Goal: Task Accomplishment & Management: Manage account settings

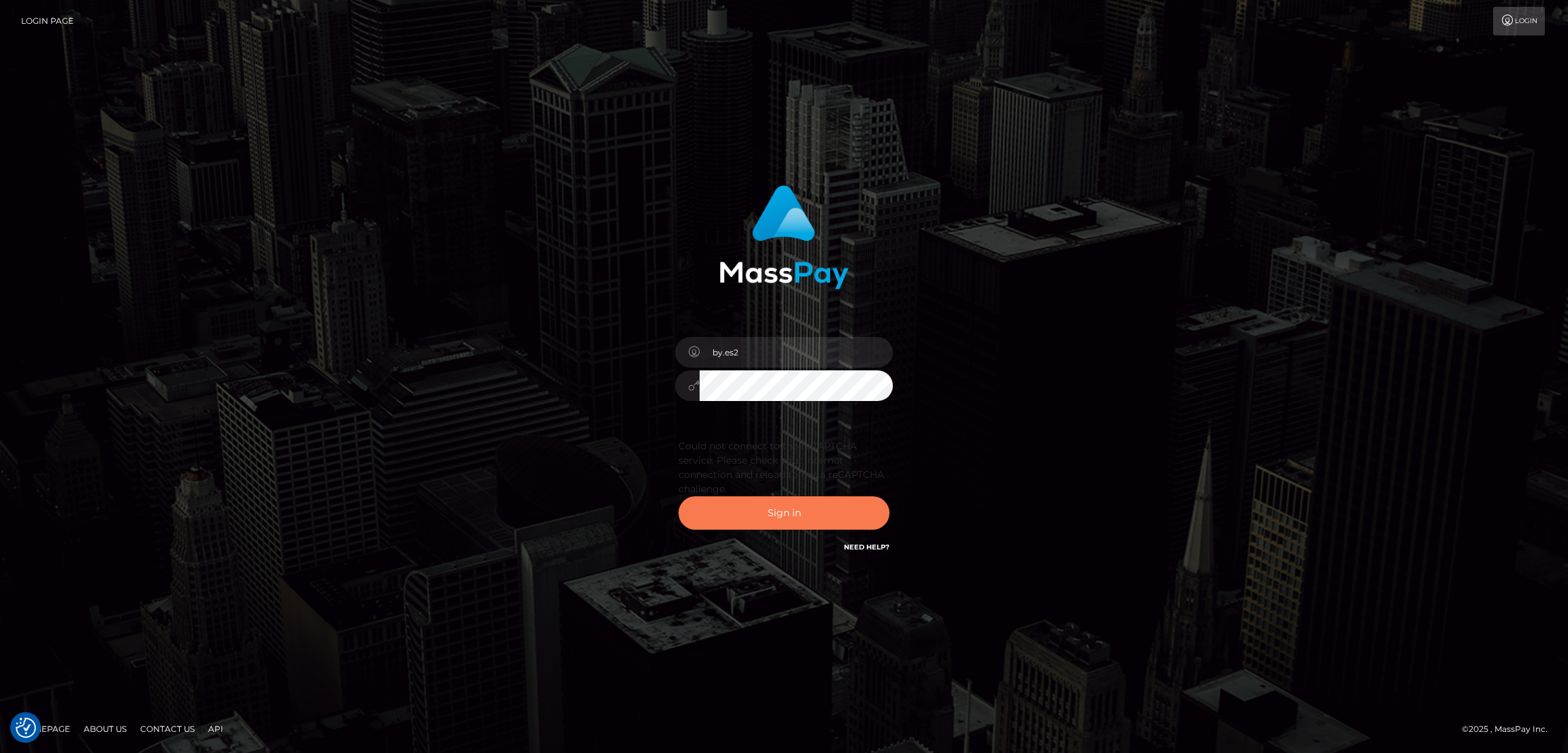
click at [809, 510] on button "Sign in" at bounding box center [784, 512] width 211 height 34
click at [793, 500] on button "Sign in" at bounding box center [784, 512] width 211 height 34
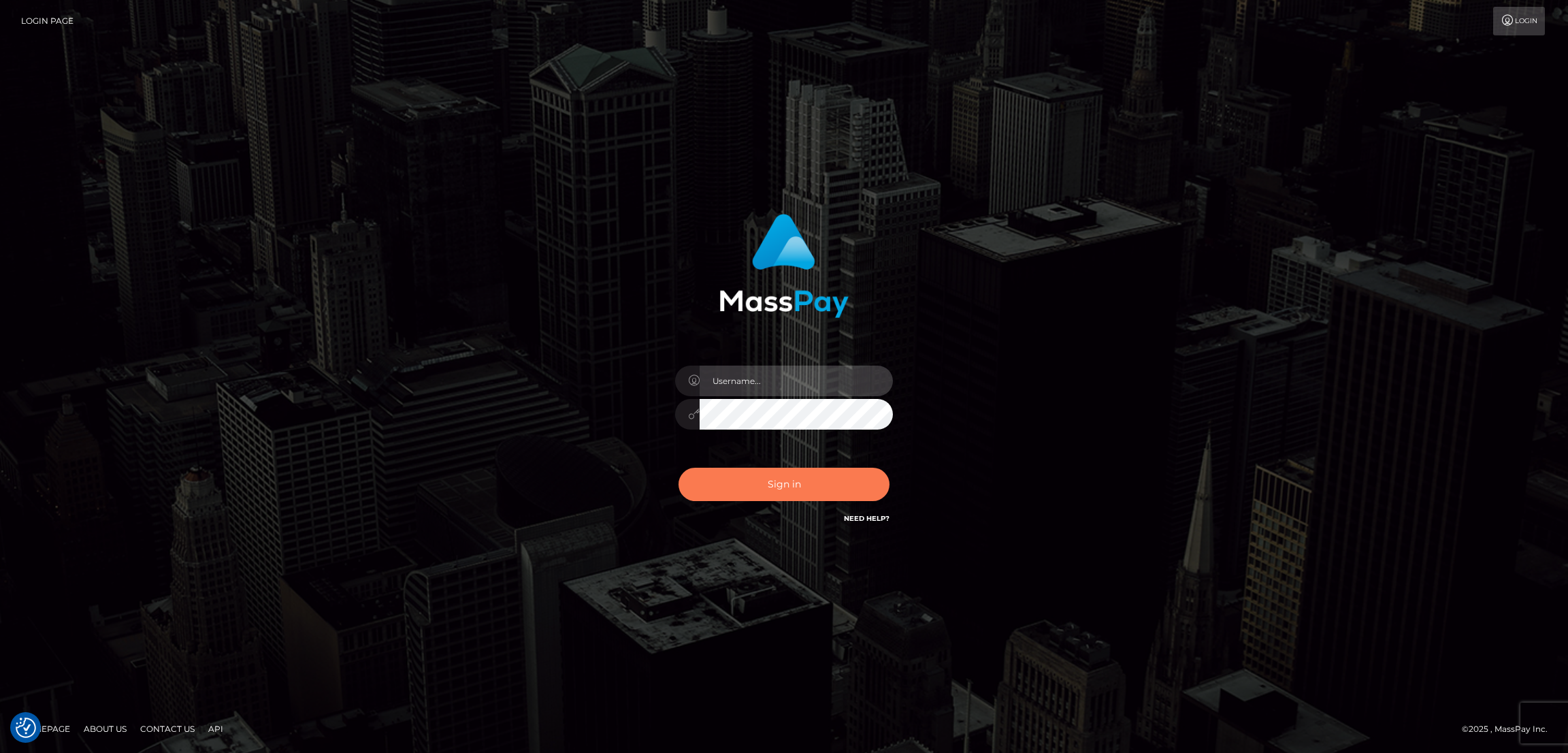
type input "by.es2"
click at [757, 469] on button "Sign in" at bounding box center [784, 484] width 211 height 34
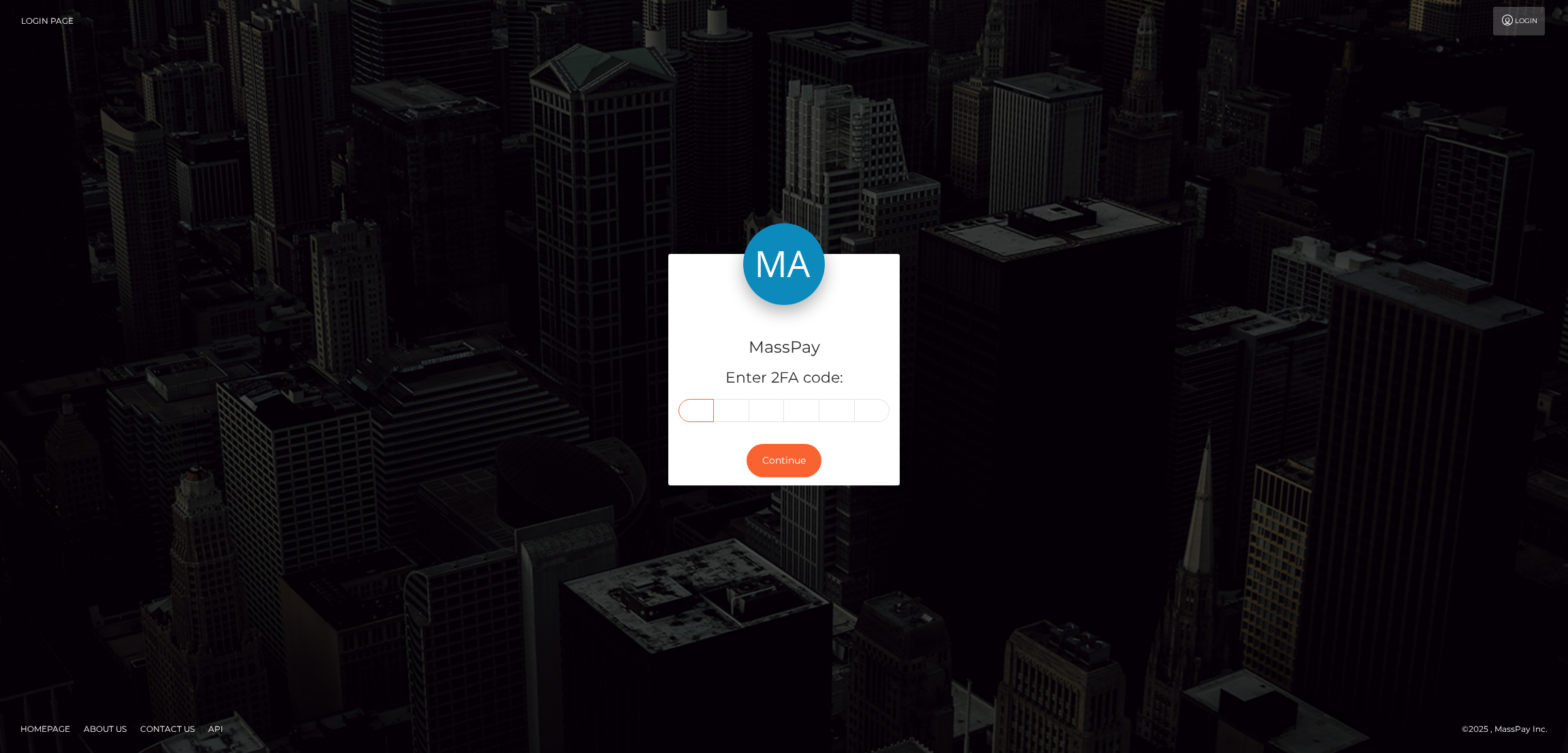
click at [698, 407] on input "text" at bounding box center [696, 409] width 35 height 23
paste input "4"
type input "4"
type input "9"
type input "0"
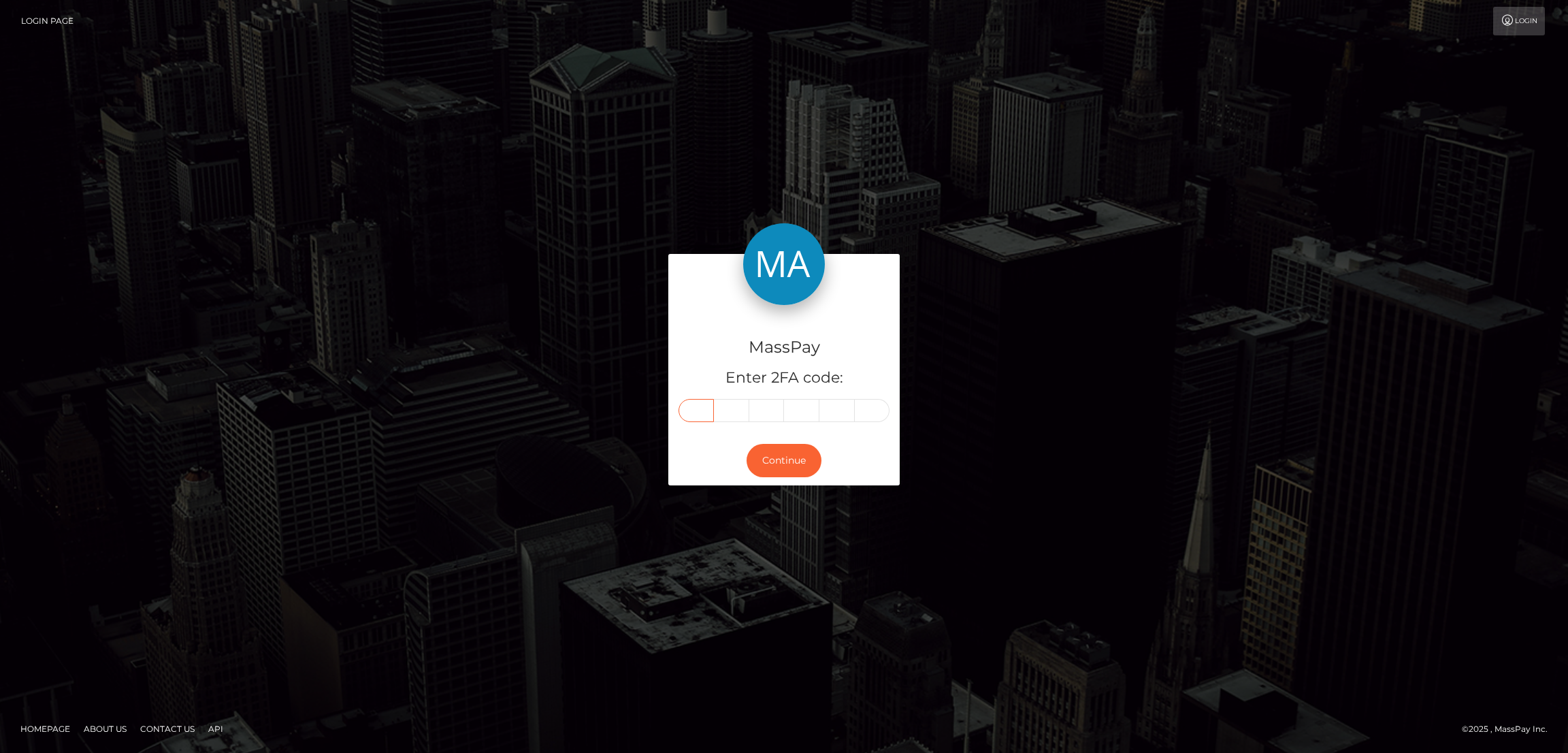
type input "6"
type input "0"
type input "5"
click at [779, 464] on button "Continue" at bounding box center [784, 460] width 75 height 34
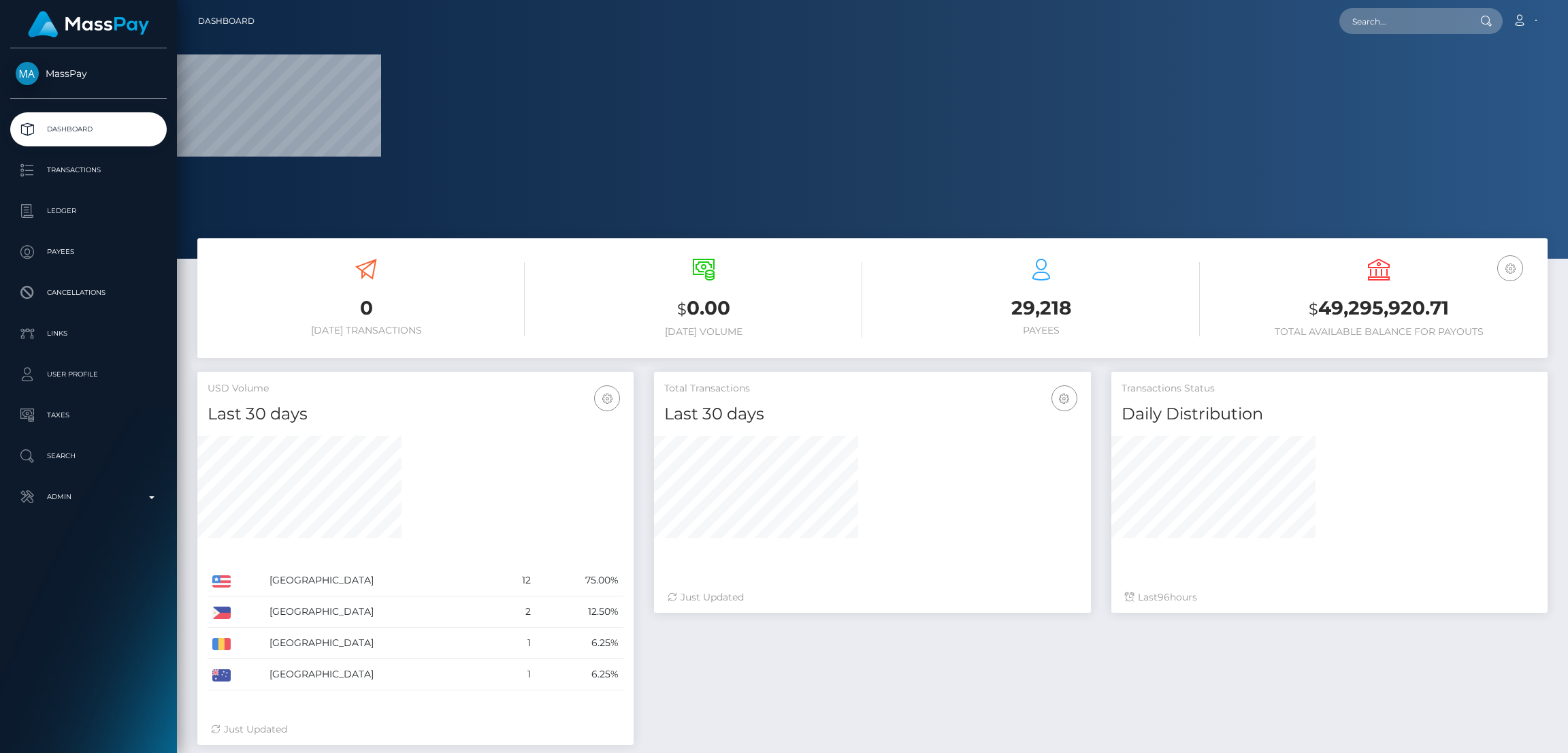
scroll to position [242, 437]
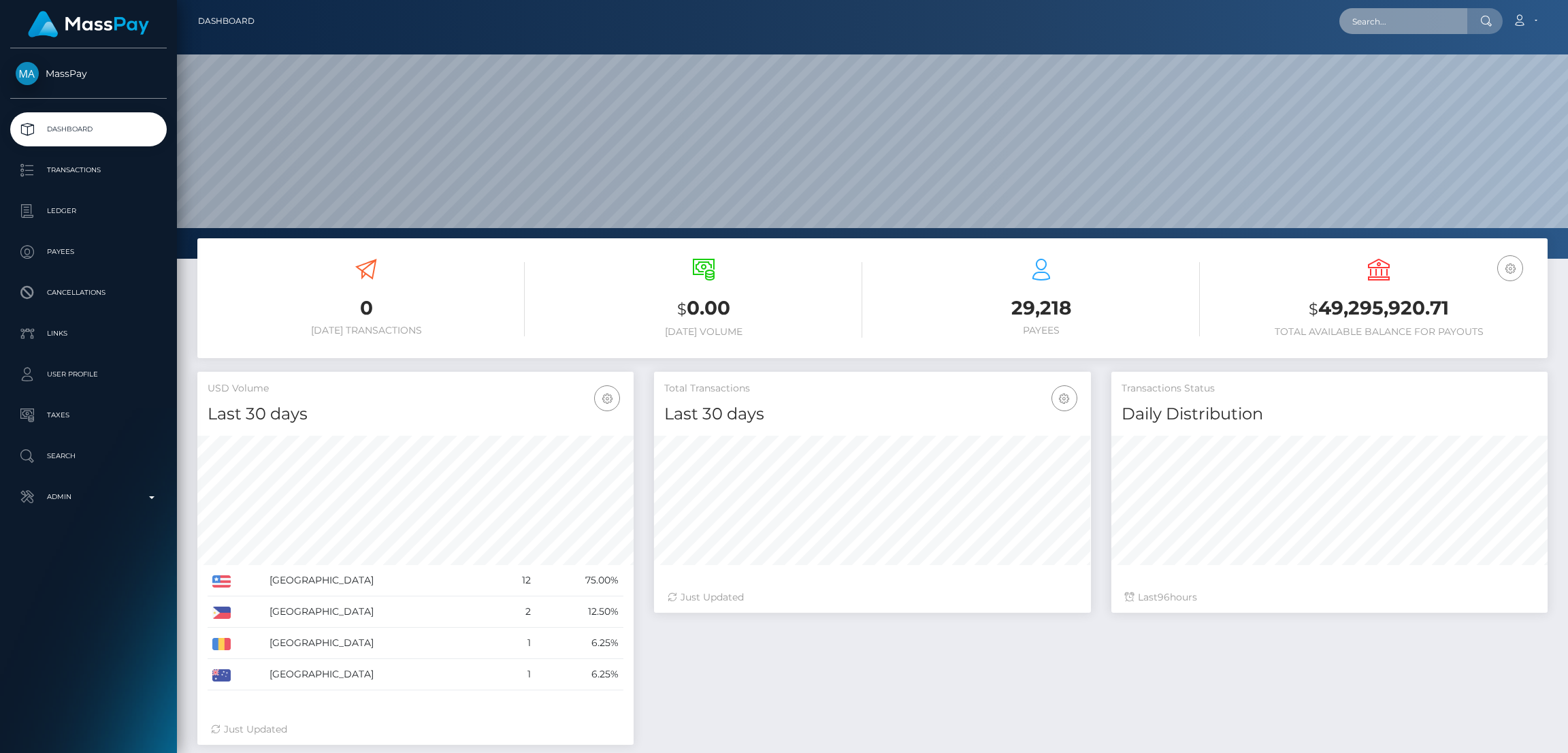
click at [1394, 25] on input "text" at bounding box center [1403, 21] width 128 height 25
paste input "klmind2020@gmail.com"
type input "klmind2020@gmail.com"
click at [1374, 66] on link "Kaylla Langlois" at bounding box center [1394, 71] width 109 height 25
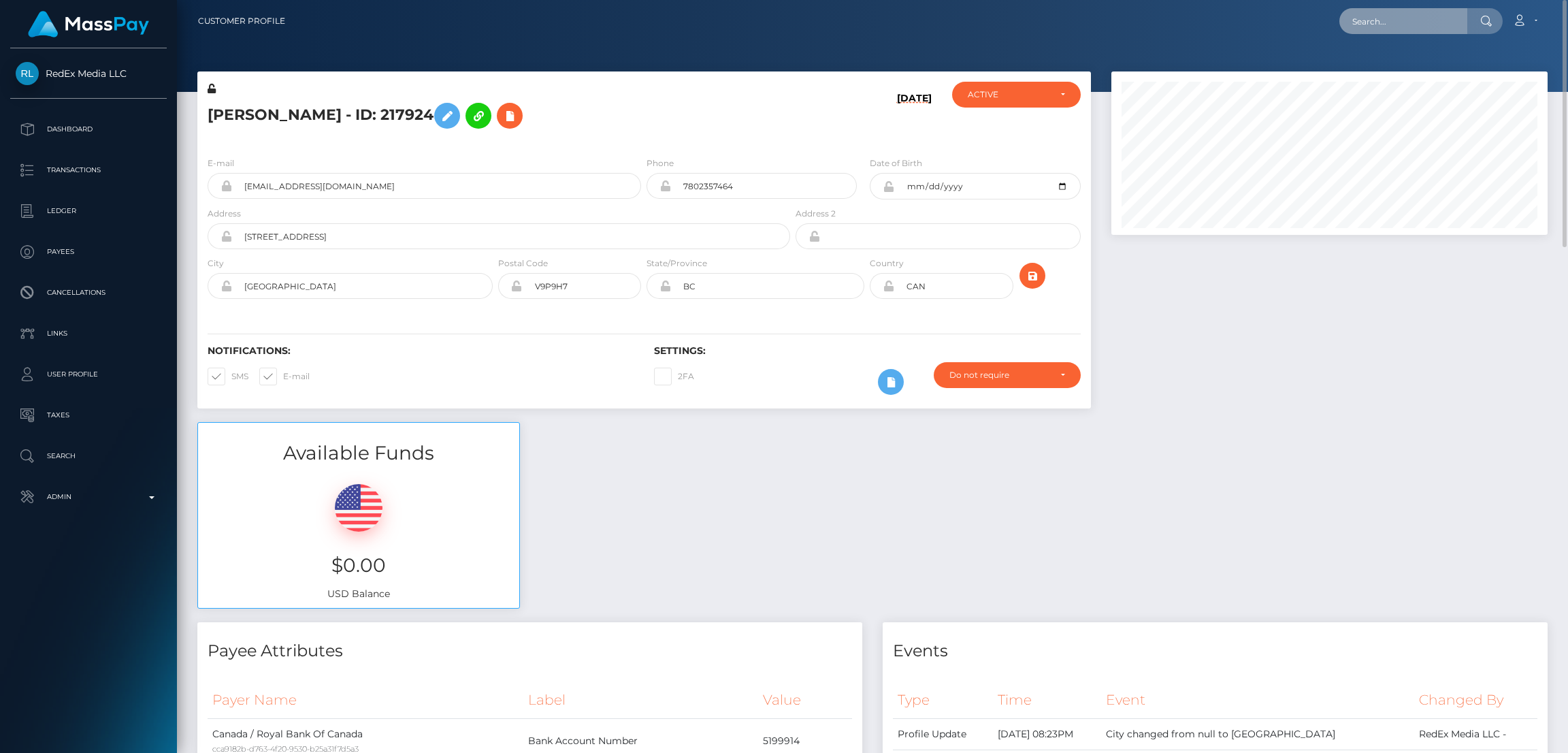
click at [1374, 23] on input "text" at bounding box center [1403, 21] width 128 height 25
paste input "danica.stach@gmail.com"
type input "danica.stach@gmail.com"
click at [1372, 70] on link "Danica Michelle Stach" at bounding box center [1394, 71] width 109 height 25
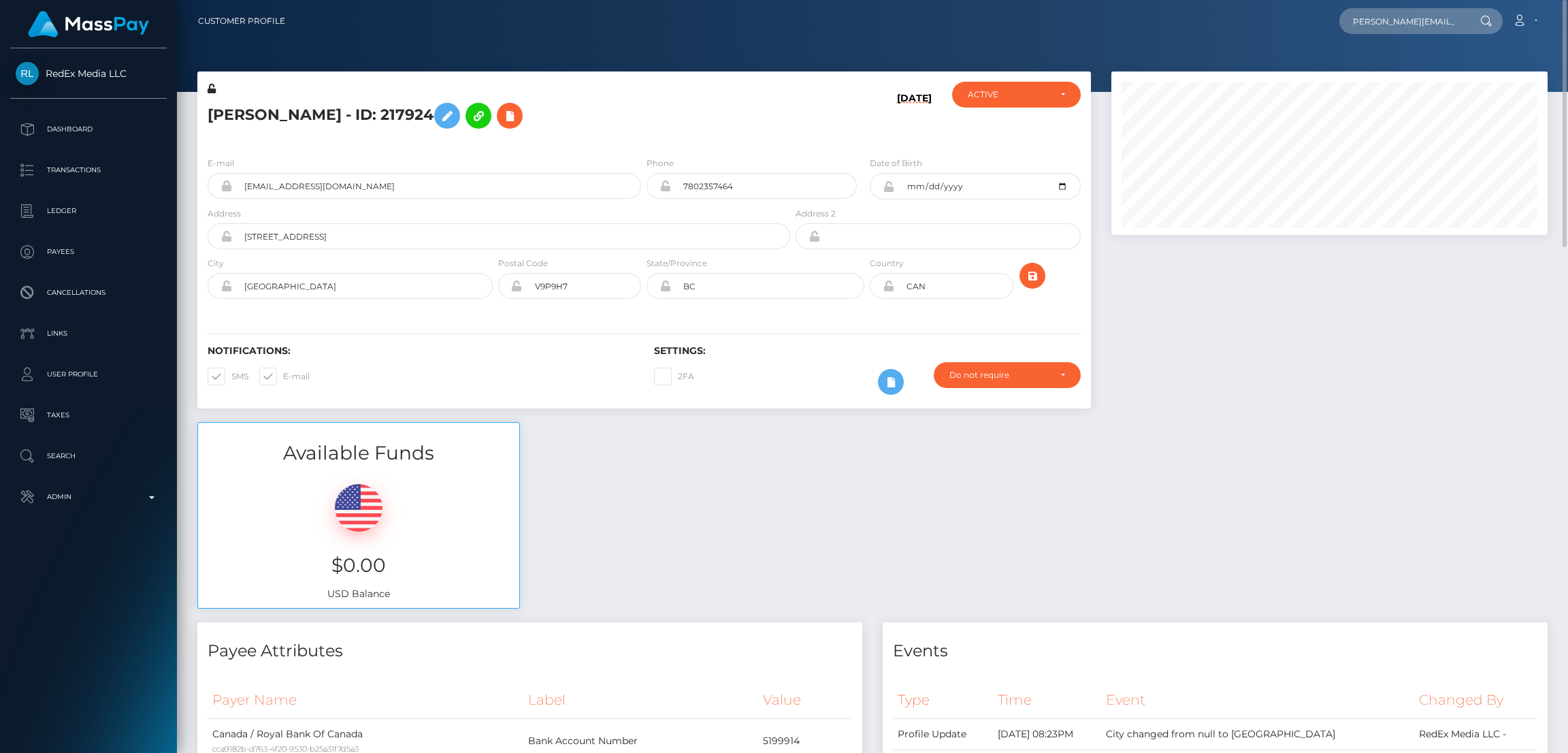
scroll to position [0, 0]
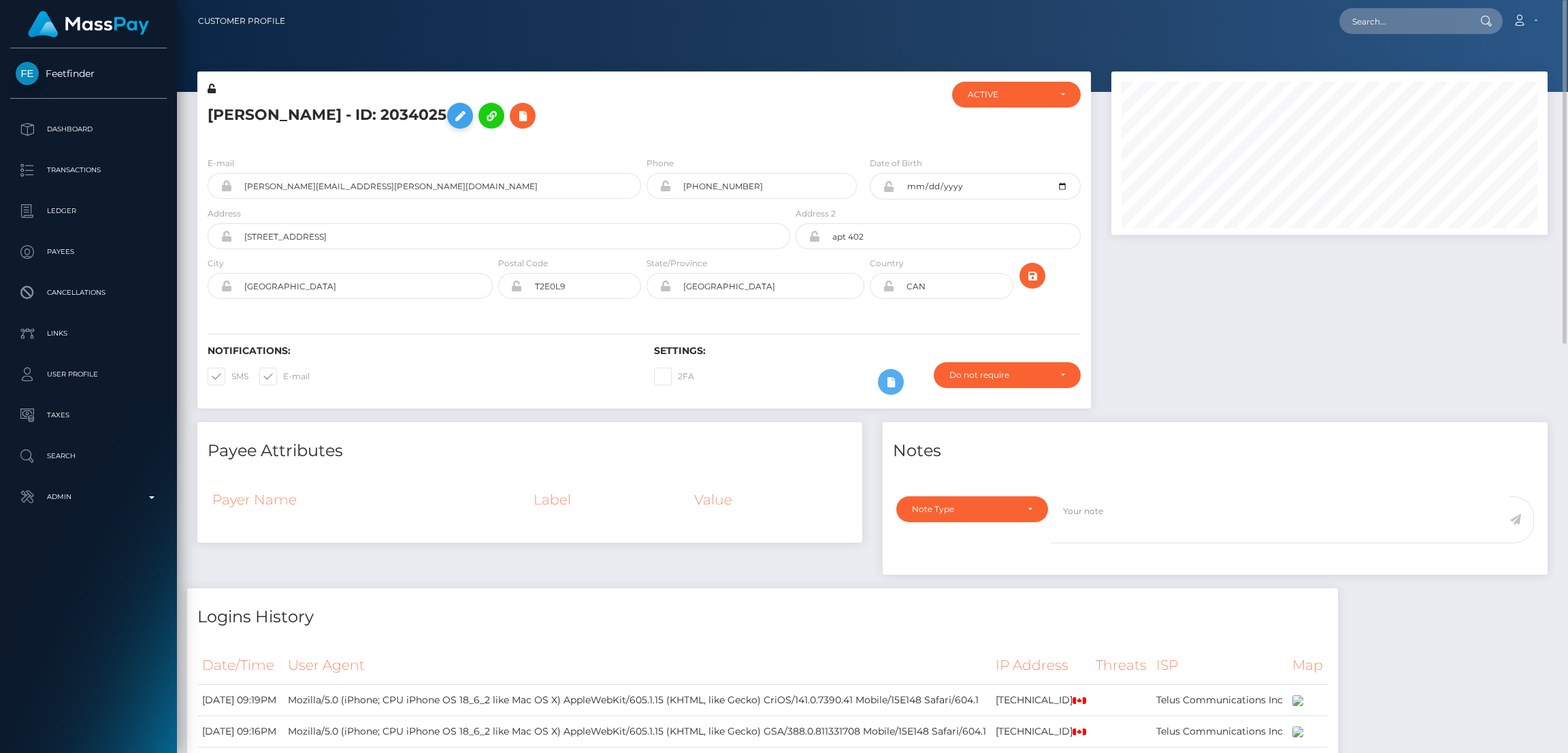
click at [468, 111] on icon at bounding box center [460, 115] width 16 height 17
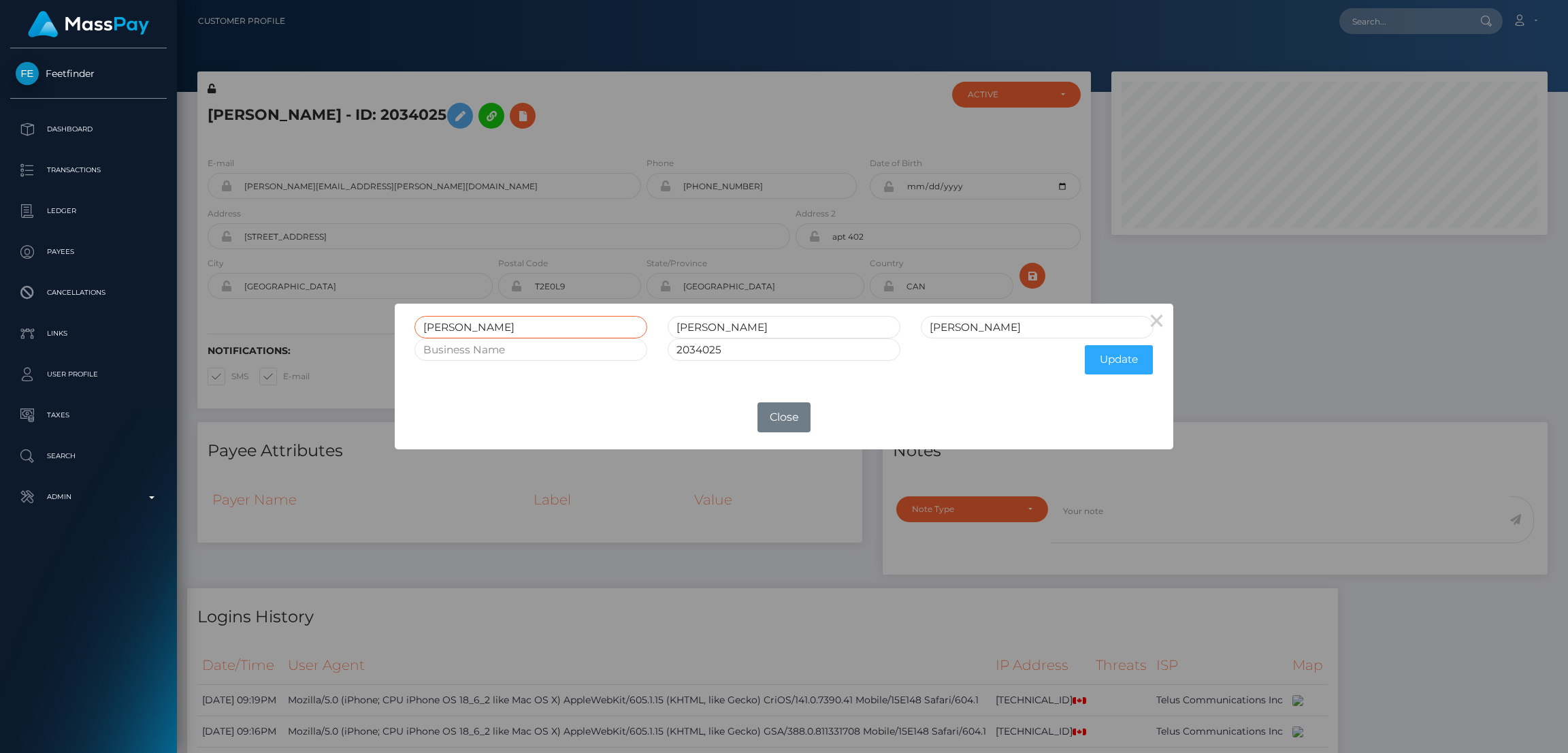
click at [439, 323] on input "Danica" at bounding box center [531, 326] width 233 height 23
click at [1372, 28] on div "× Danica Michelle Stach 2034025 Update OK No Close" at bounding box center [784, 376] width 1568 height 753
click at [1374, 25] on div "× Danica Michelle Stach 2034025 Update OK No Close" at bounding box center [784, 376] width 1568 height 753
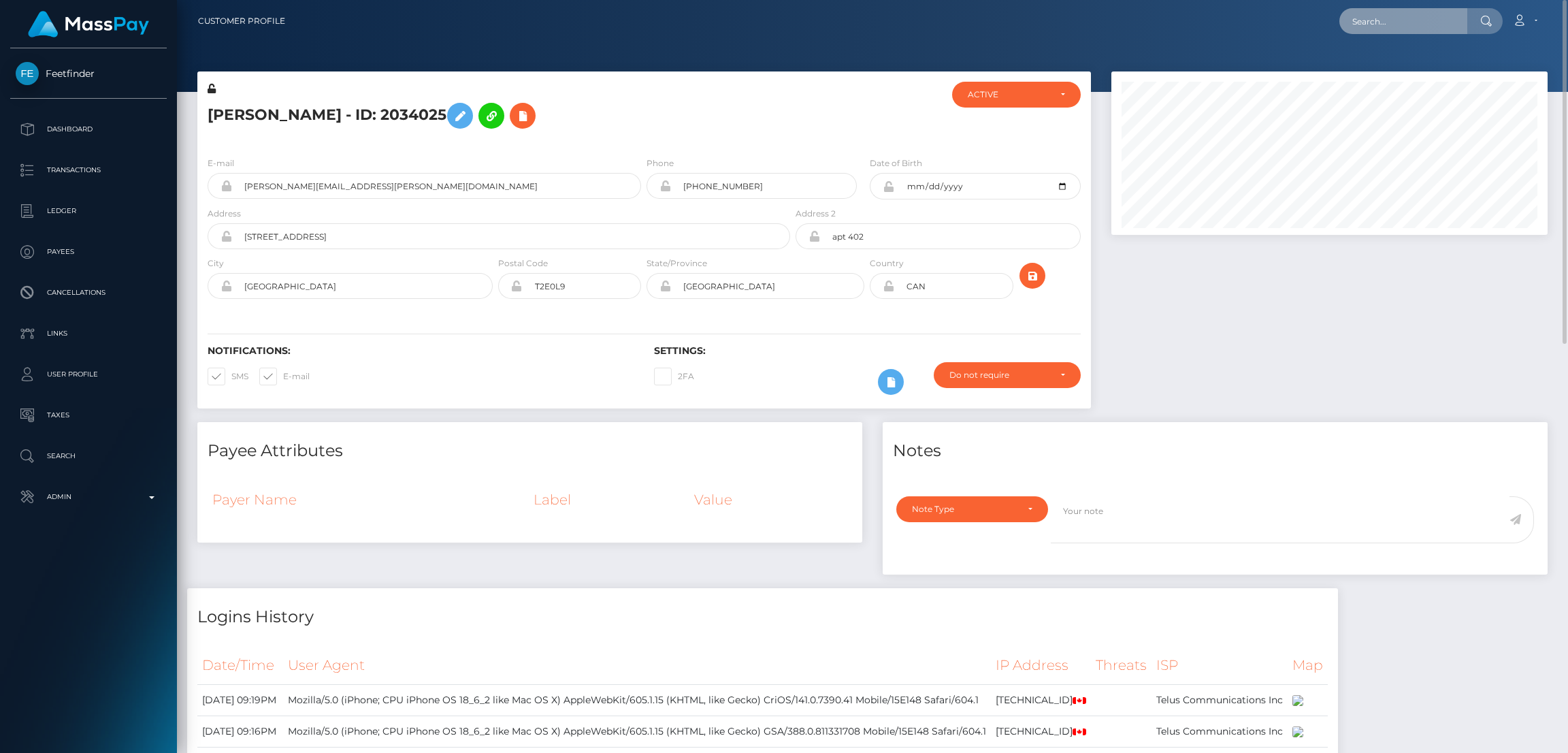
click at [1372, 23] on input "text" at bounding box center [1403, 21] width 128 height 25
paste input "[EMAIL_ADDRESS][DOMAIN_NAME]"
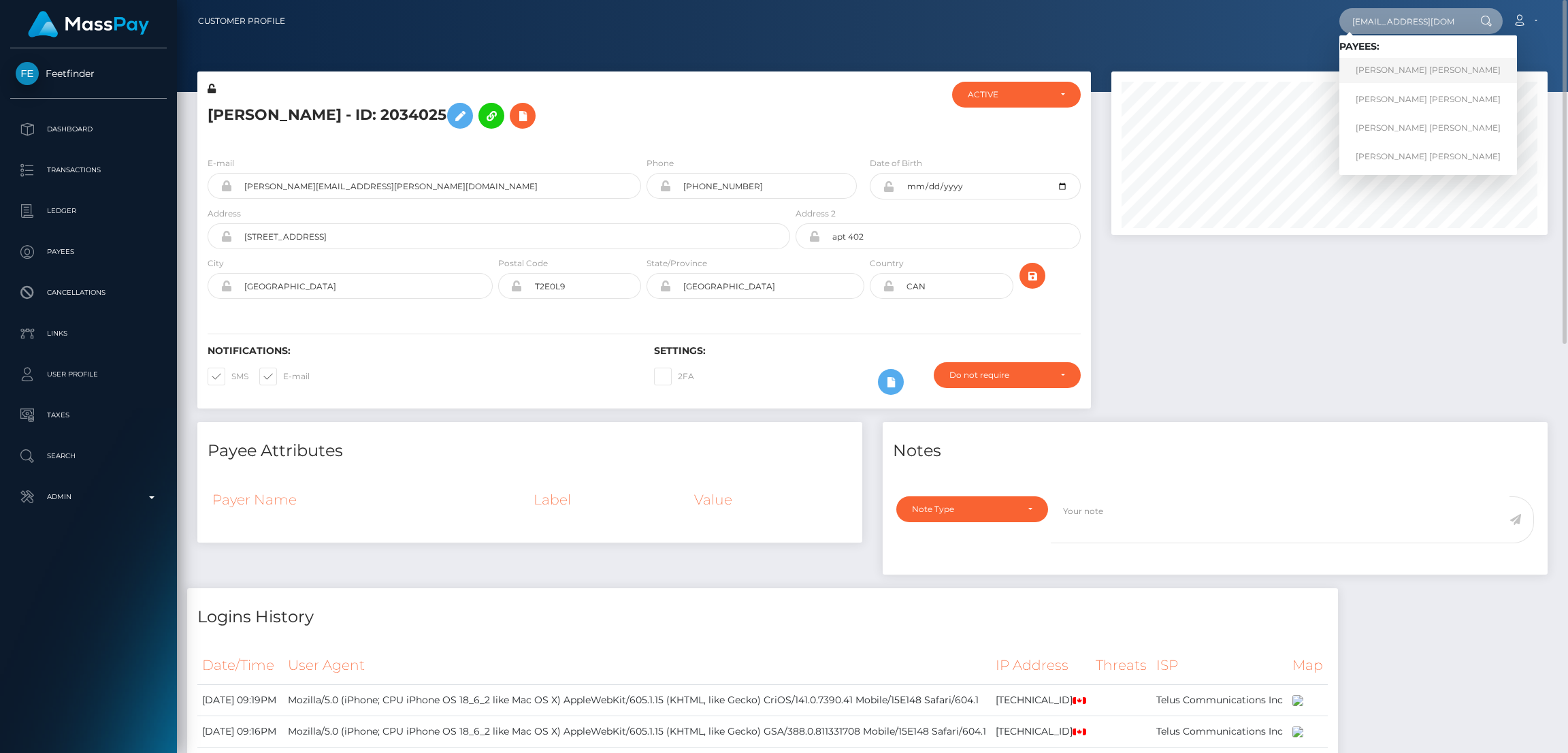
type input "[EMAIL_ADDRESS][DOMAIN_NAME]"
click at [1391, 74] on link "Sarah Elizabeth Waner" at bounding box center [1428, 71] width 177 height 25
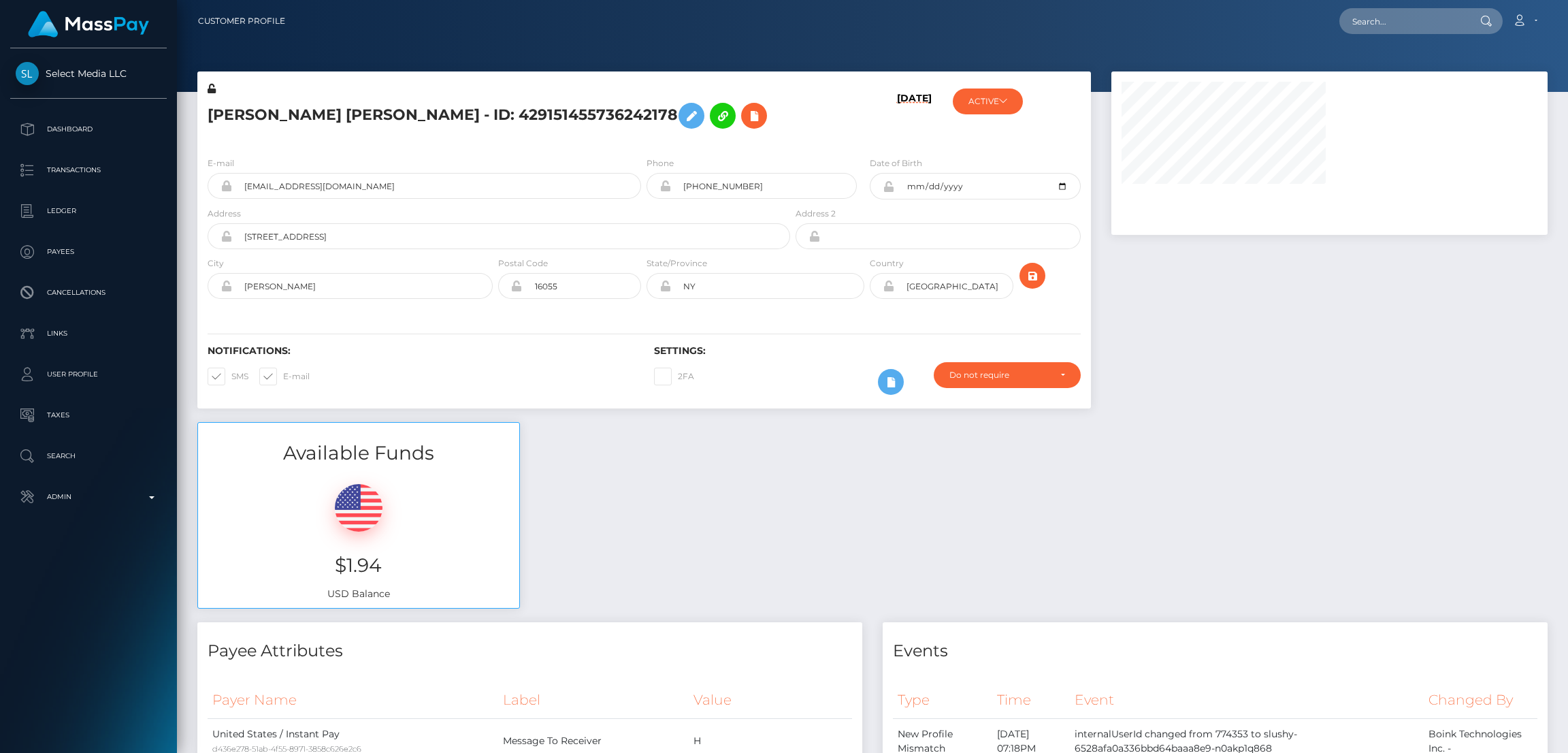
scroll to position [163, 437]
click at [1402, 20] on input "text" at bounding box center [1403, 21] width 128 height 25
paste input "mrsterriculbertson@gmail.com"
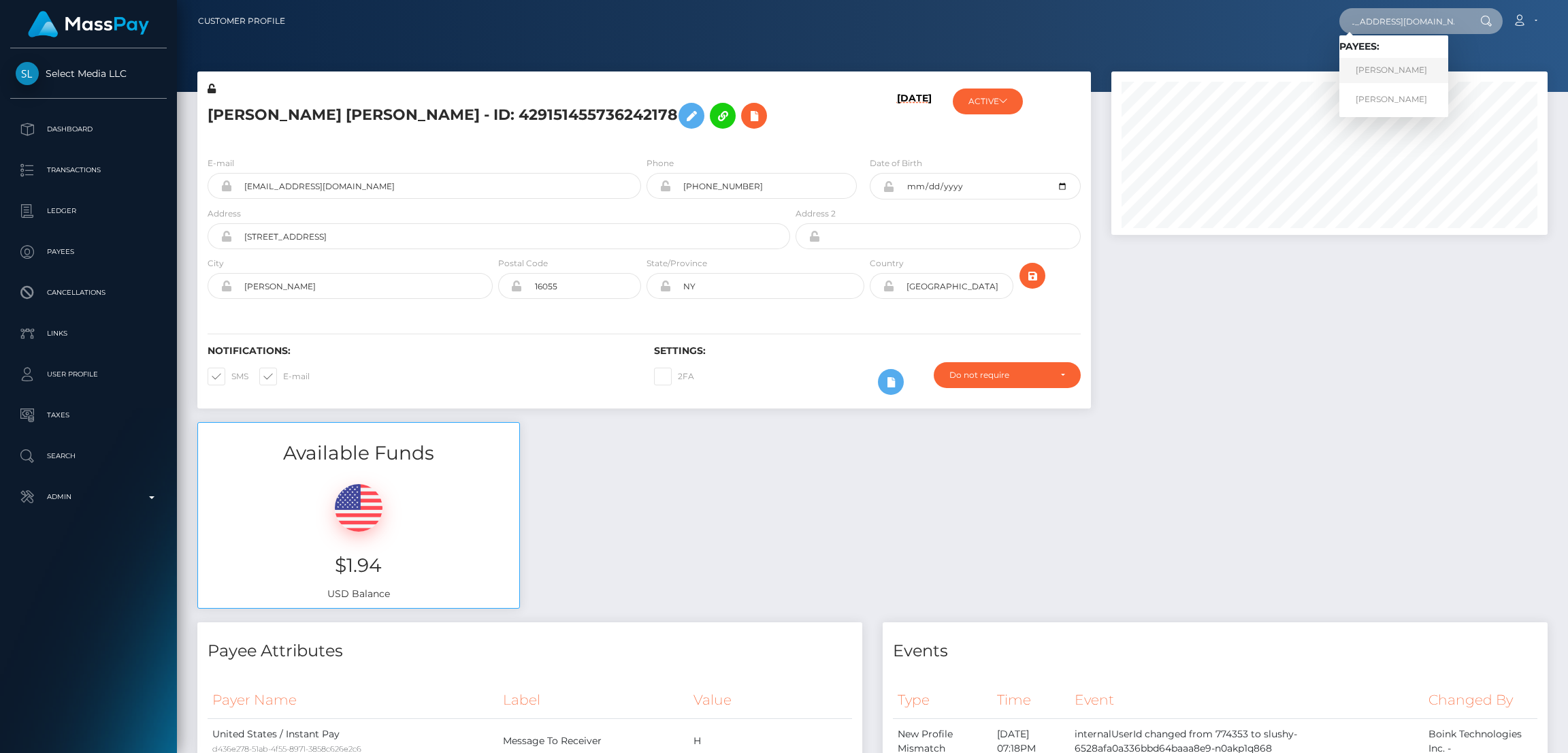
type input "mrsterriculbertson@gmail.com"
click at [1385, 69] on link "Terri Elise Gray" at bounding box center [1394, 71] width 109 height 25
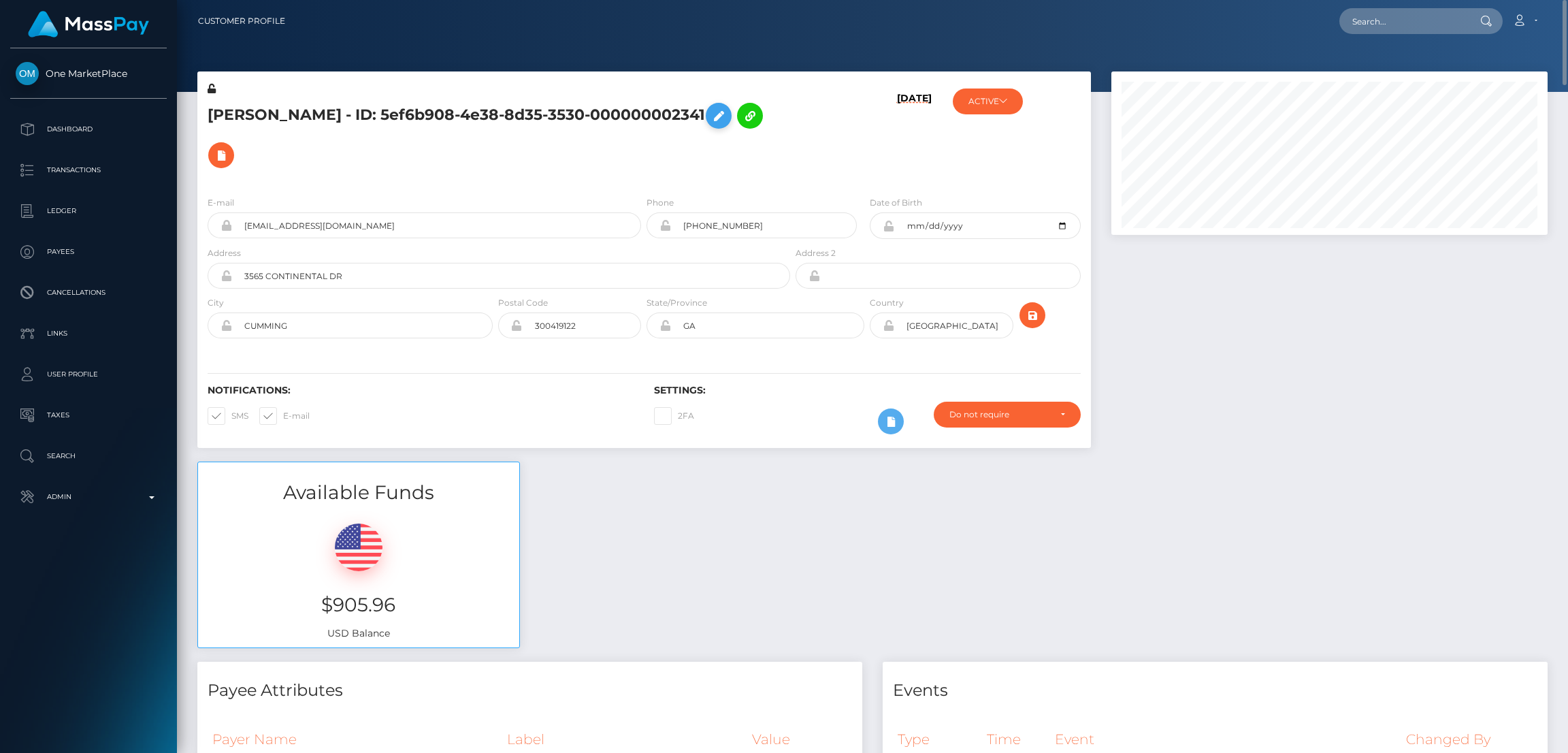
click at [710, 118] on icon at bounding box center [719, 115] width 16 height 17
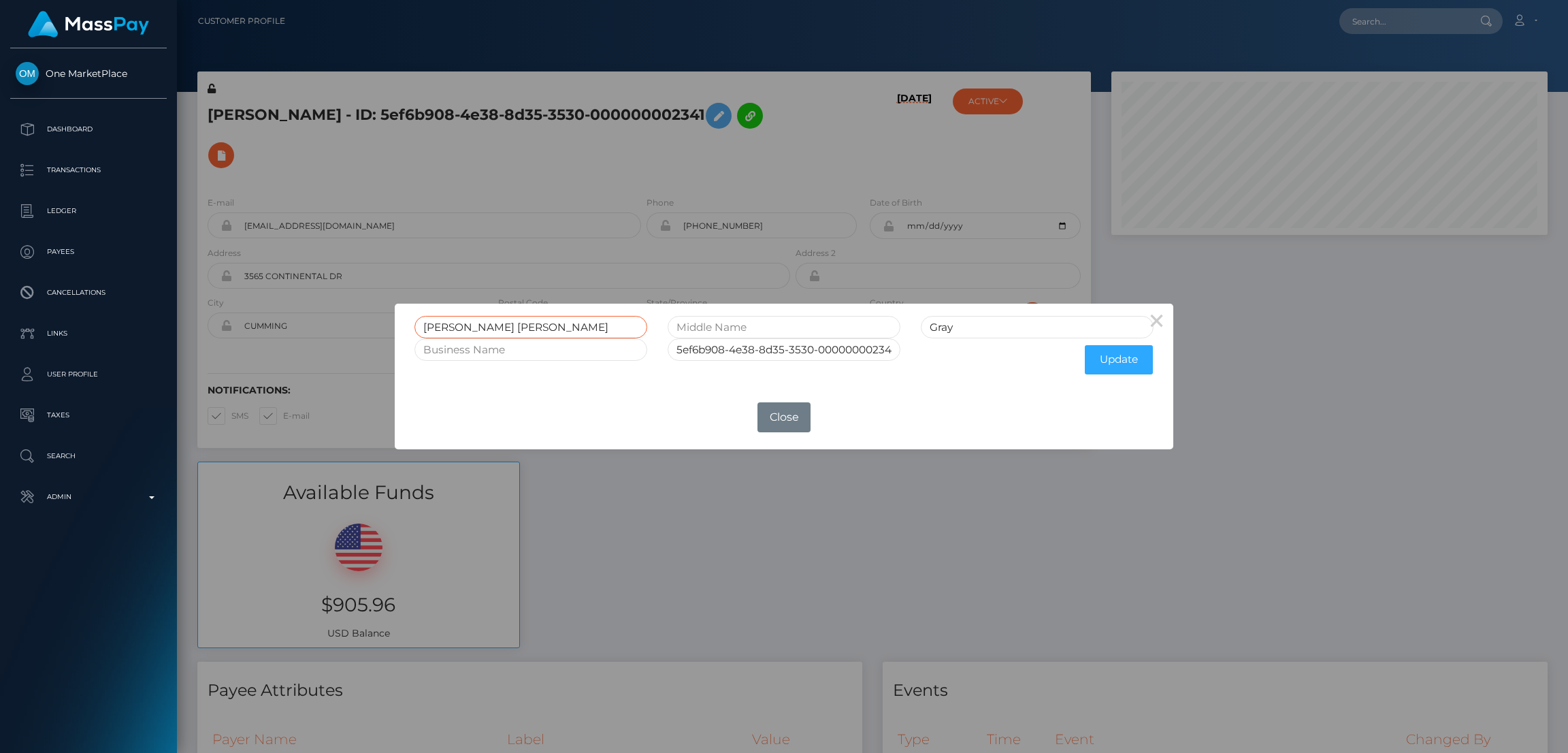
click at [435, 326] on input "Terri Elise" at bounding box center [531, 326] width 233 height 23
click at [436, 326] on input "Terri Elise" at bounding box center [531, 326] width 233 height 23
click at [437, 326] on input "Terri Elise" at bounding box center [531, 326] width 233 height 23
click at [777, 424] on button "Close" at bounding box center [784, 417] width 53 height 30
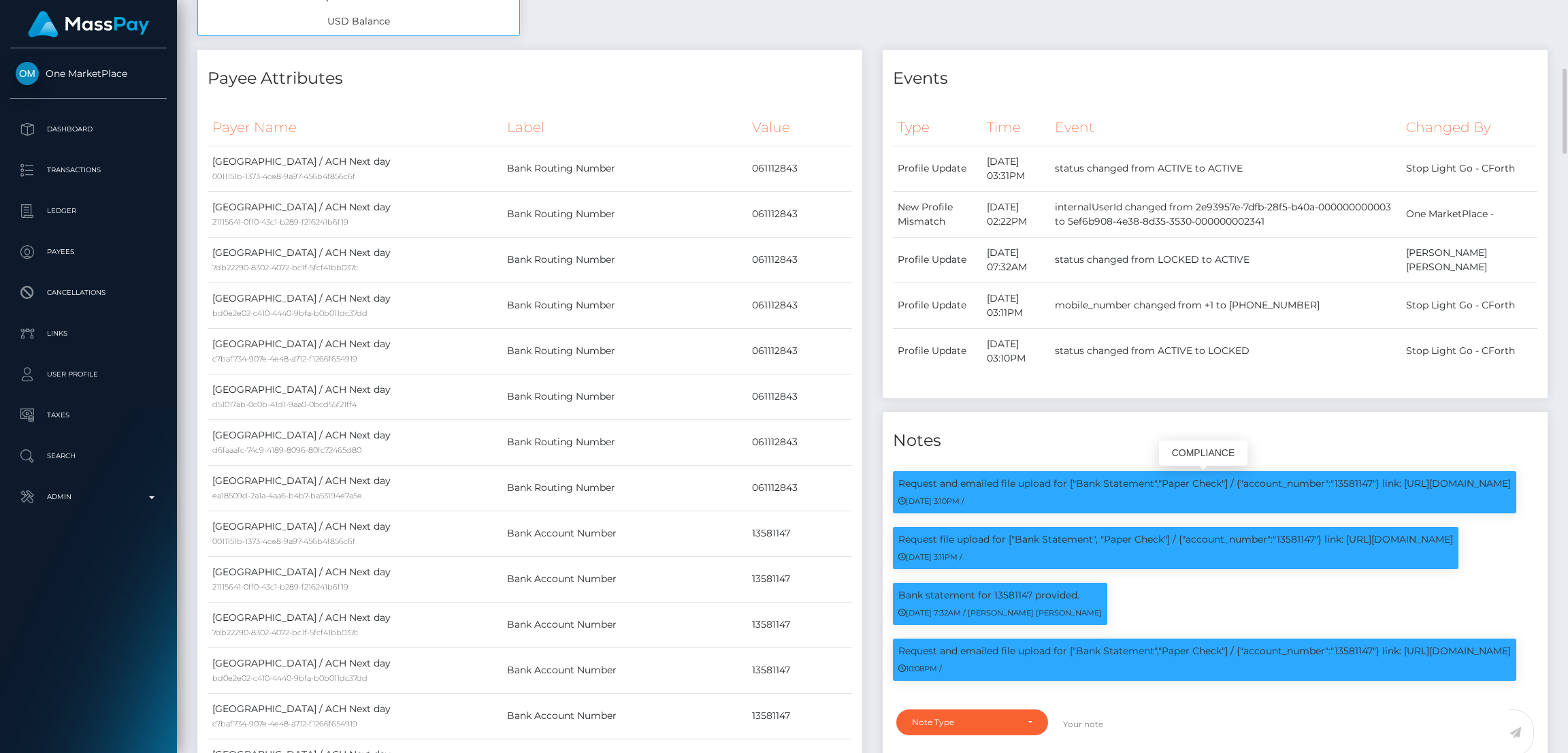
scroll to position [163, 437]
click at [1358, 644] on p "Request and emailed file upload for ["Bank Statement","Paper Check"] / {"accoun…" at bounding box center [1204, 651] width 612 height 15
copy p "13581147"
drag, startPoint x: 1407, startPoint y: 609, endPoint x: 1533, endPoint y: 614, distance: 126.1
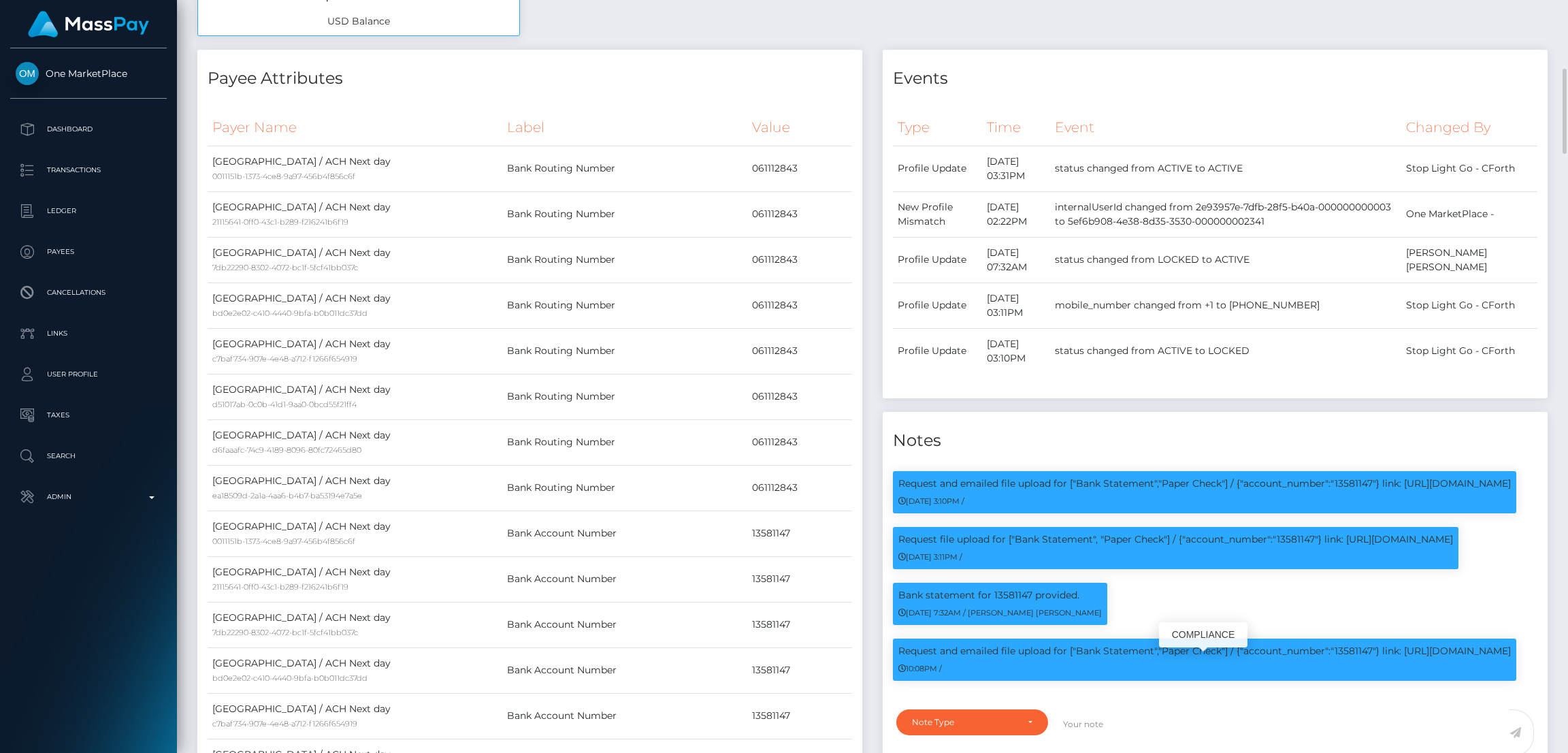
click at [1516, 638] on div "Request and emailed file upload for ["Bank Statement","Paper Check"] / {"accoun…" at bounding box center [1204, 659] width 623 height 42
copy p "https://l.maspay.io/YlQQC"
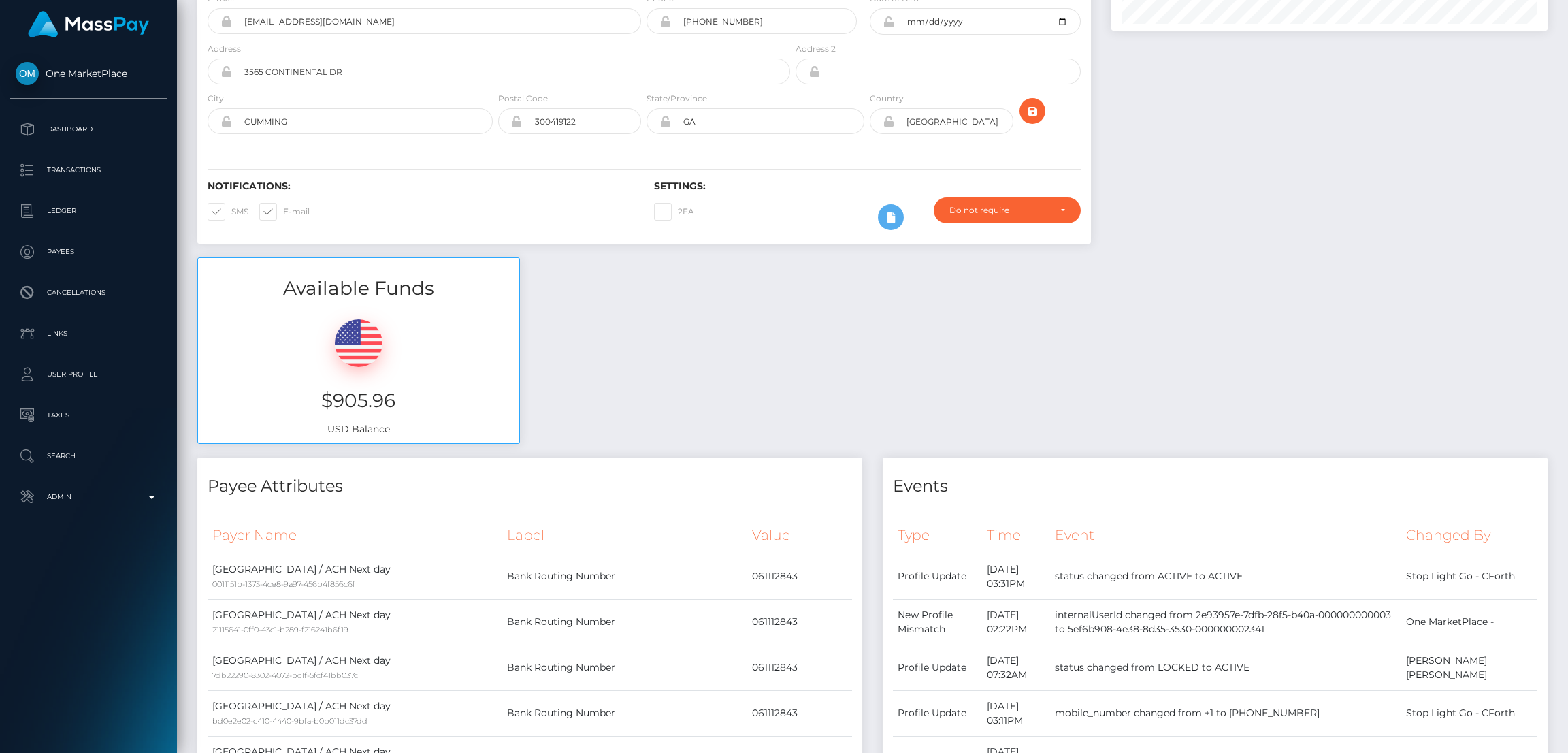
scroll to position [0, 0]
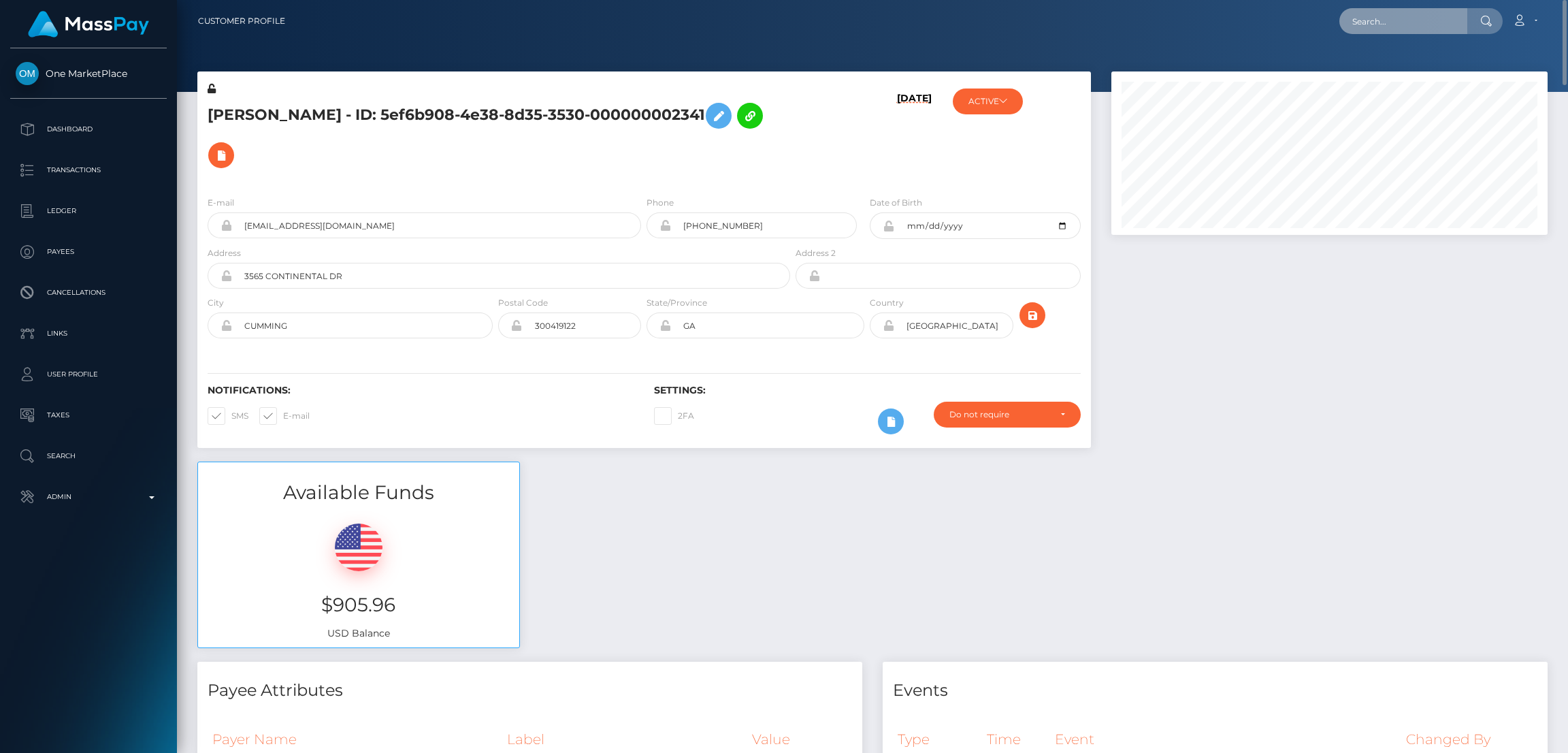
drag, startPoint x: 1385, startPoint y: 21, endPoint x: 1394, endPoint y: 25, distance: 9.8
click at [1385, 22] on input "text" at bounding box center [1403, 21] width 128 height 25
paste input "pradaagudelorichard@gmail.com"
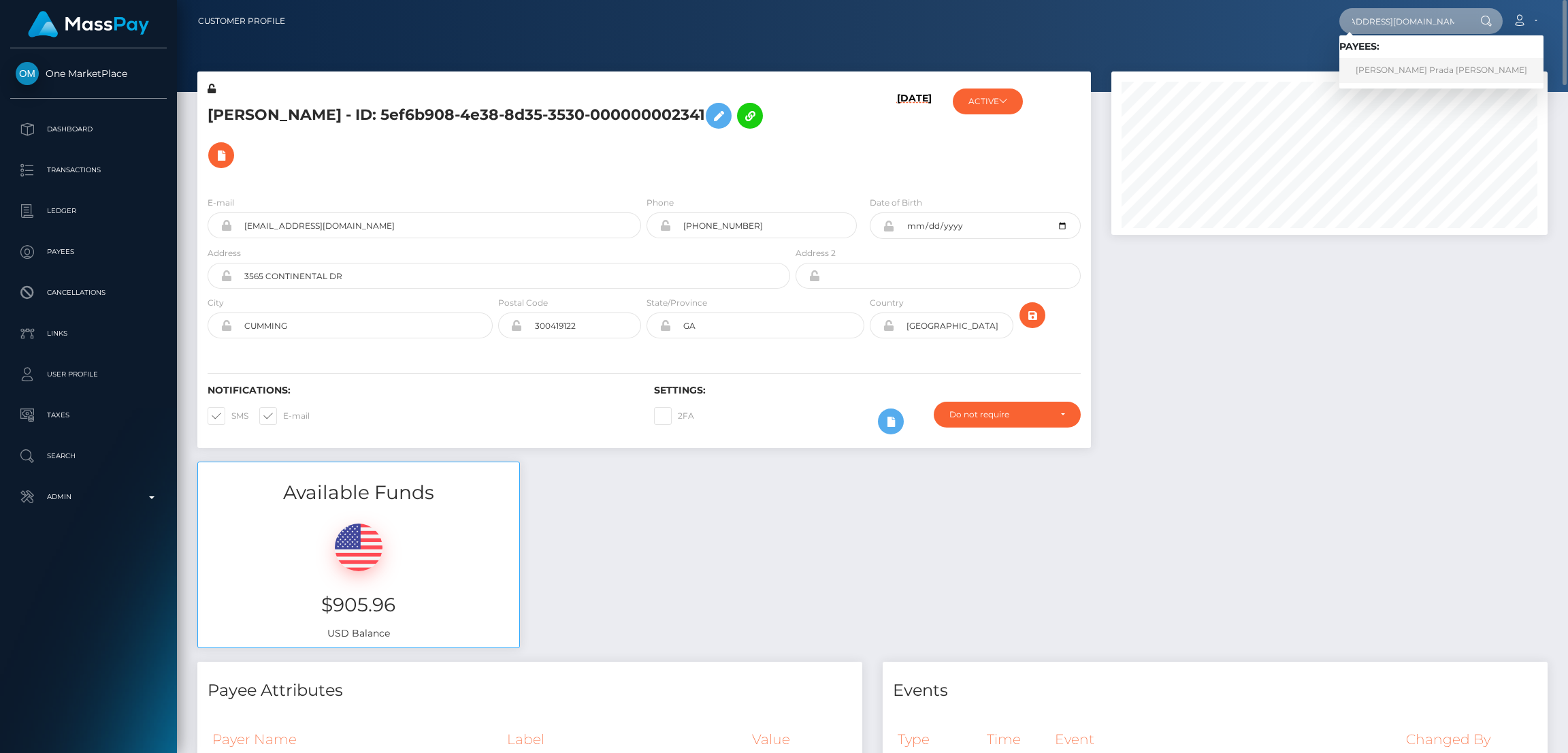
type input "pradaagudelorichard@gmail.com"
click at [1402, 75] on link "Richard Prada Agudelo" at bounding box center [1442, 71] width 204 height 25
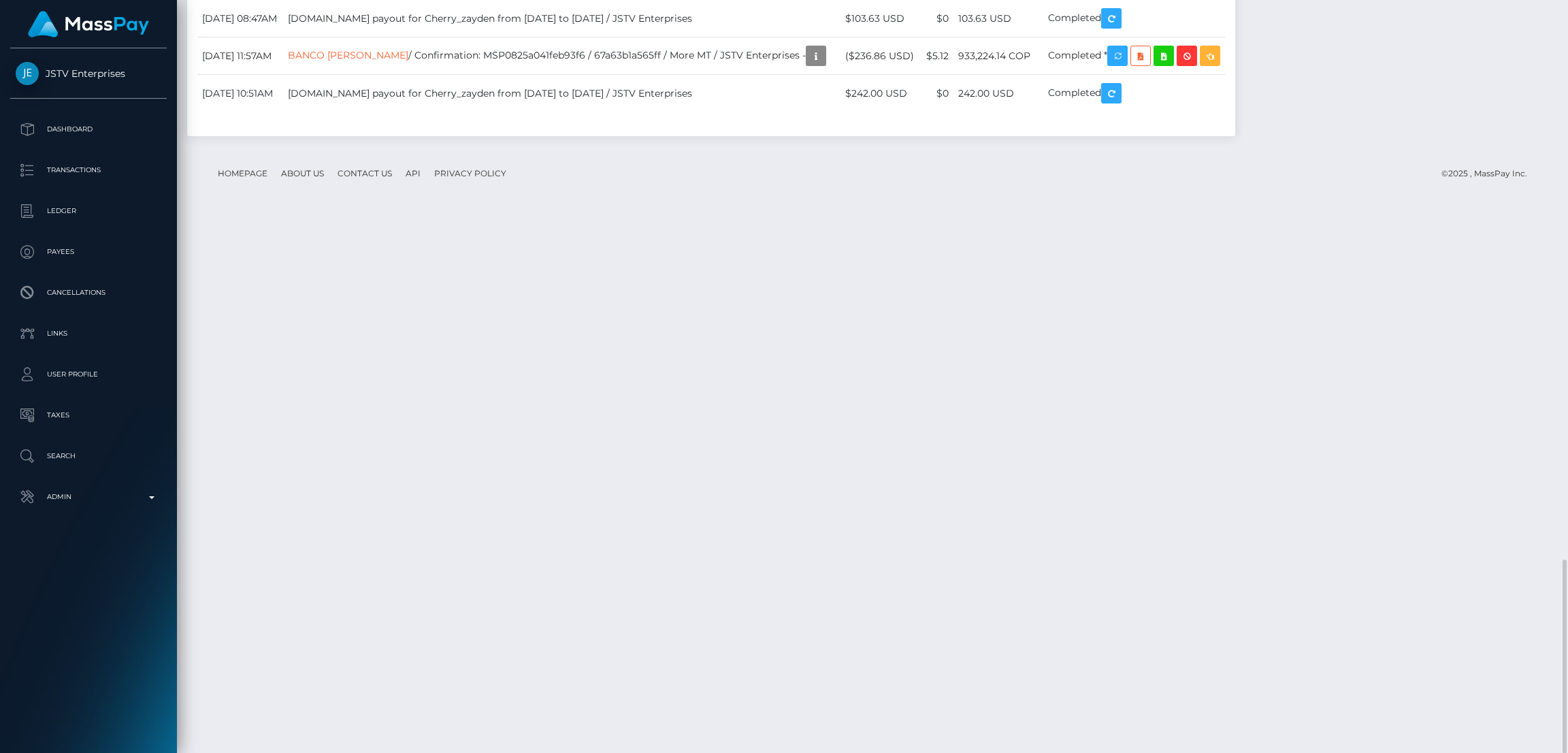
scroll to position [163, 437]
drag, startPoint x: 903, startPoint y: 175, endPoint x: 958, endPoint y: 176, distance: 55.0
copy td "$185.92 USD"
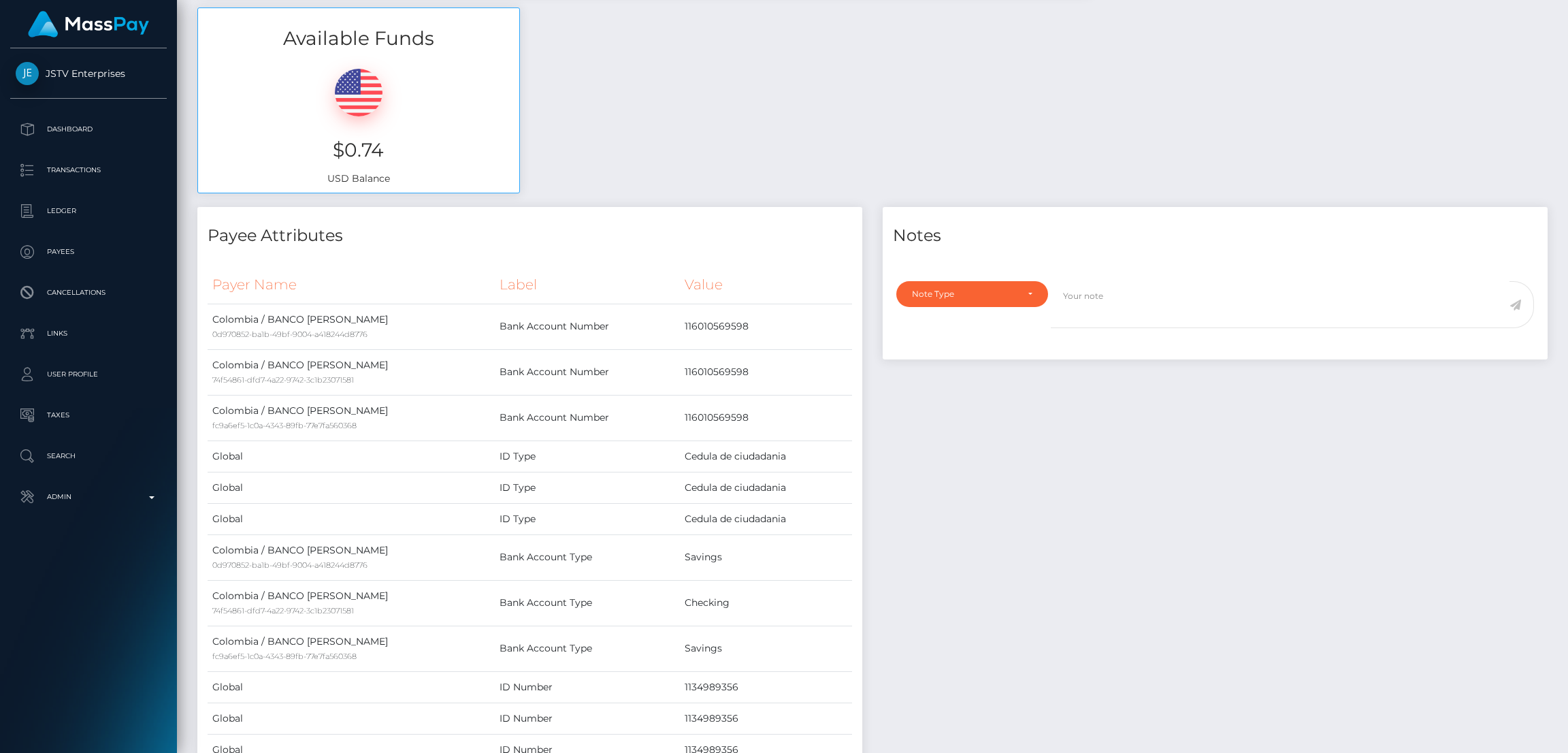
scroll to position [0, 0]
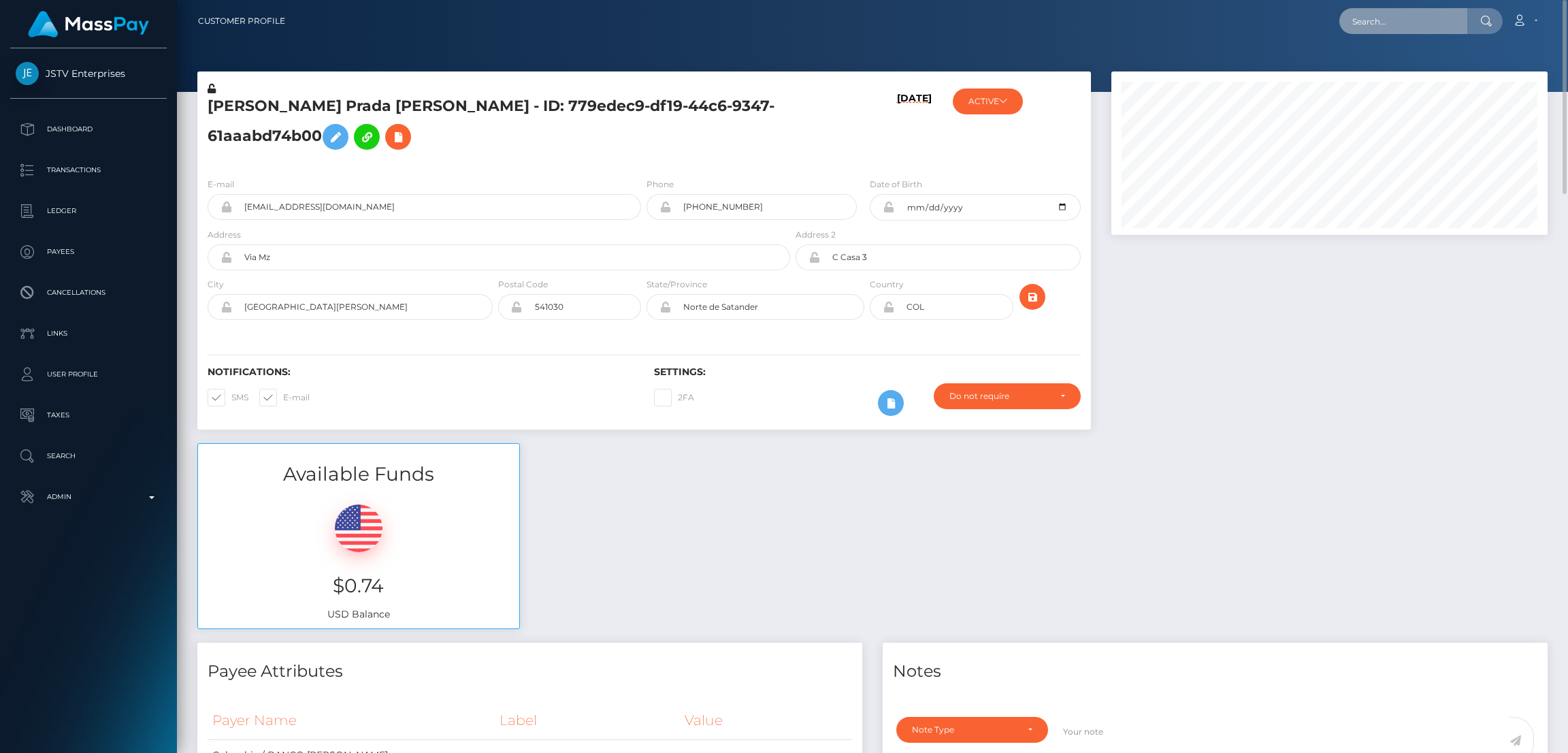
click at [1392, 20] on input "text" at bounding box center [1403, 21] width 128 height 25
paste input "[EMAIL_ADDRESS][DOMAIN_NAME]"
type input "[EMAIL_ADDRESS][DOMAIN_NAME]"
click at [1387, 70] on link "[PERSON_NAME]" at bounding box center [1394, 71] width 109 height 25
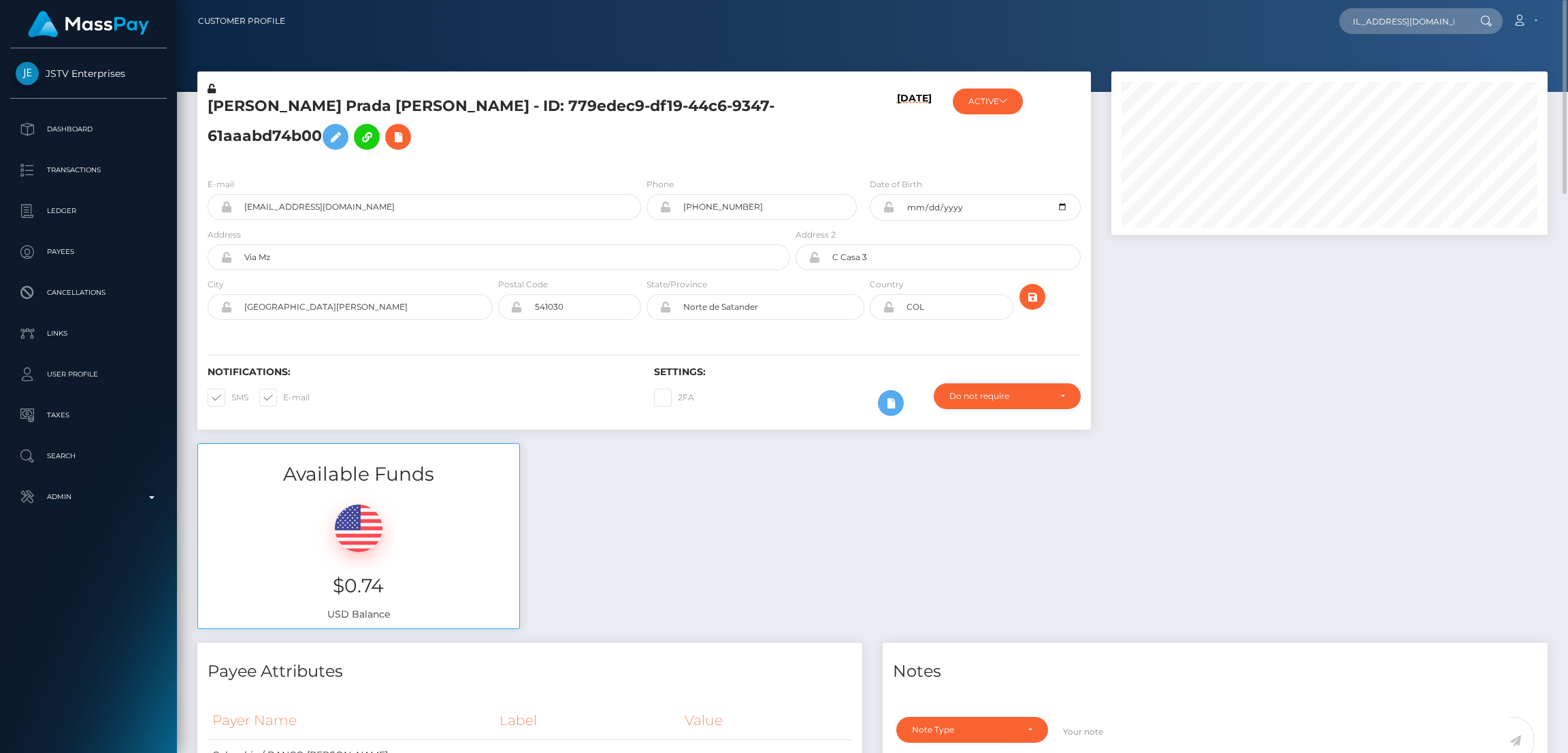
scroll to position [0, 0]
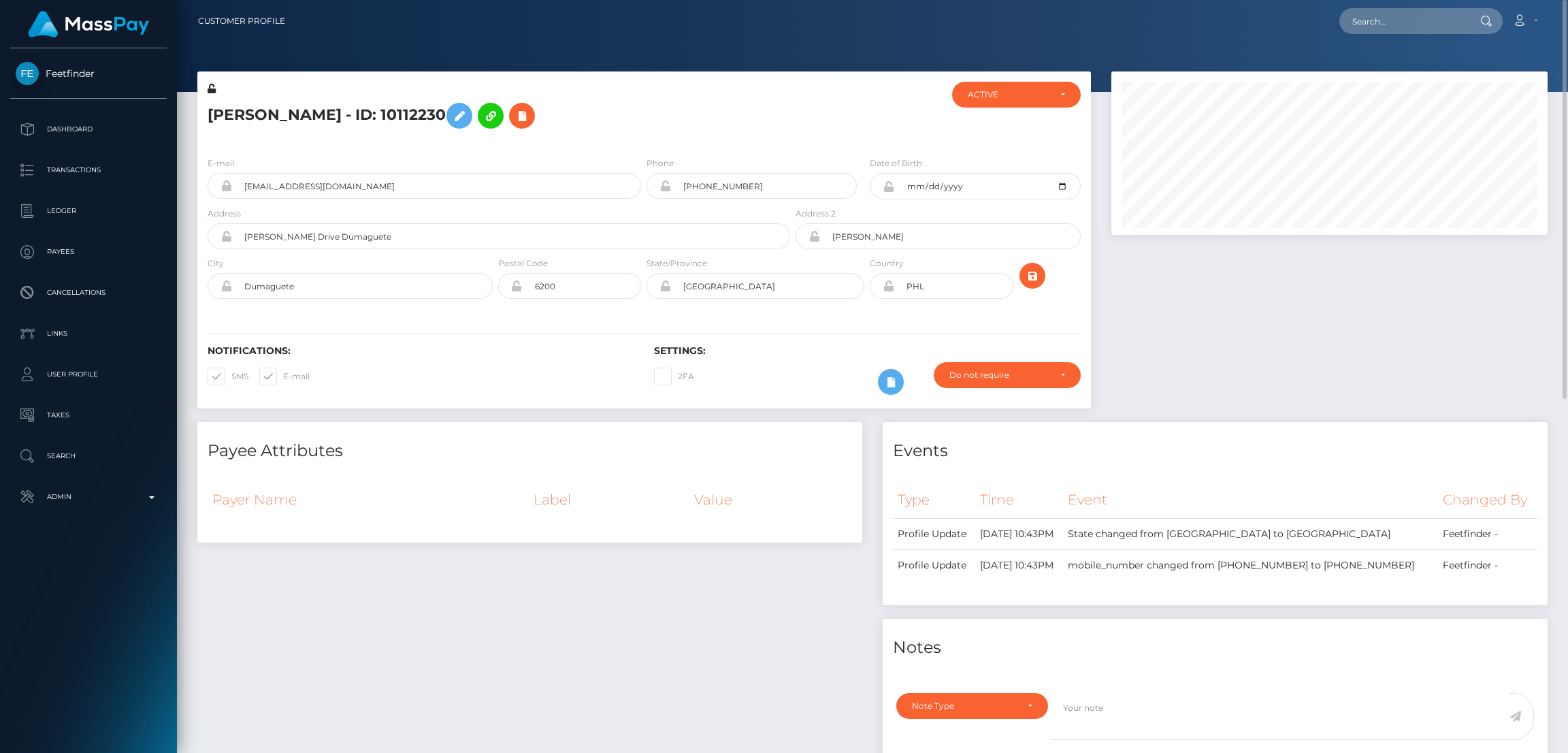
click at [572, 123] on h5 "MaryGrace Trumata Mendoza - ID: 10112230" at bounding box center [495, 115] width 575 height 39
click at [467, 120] on icon at bounding box center [459, 115] width 16 height 17
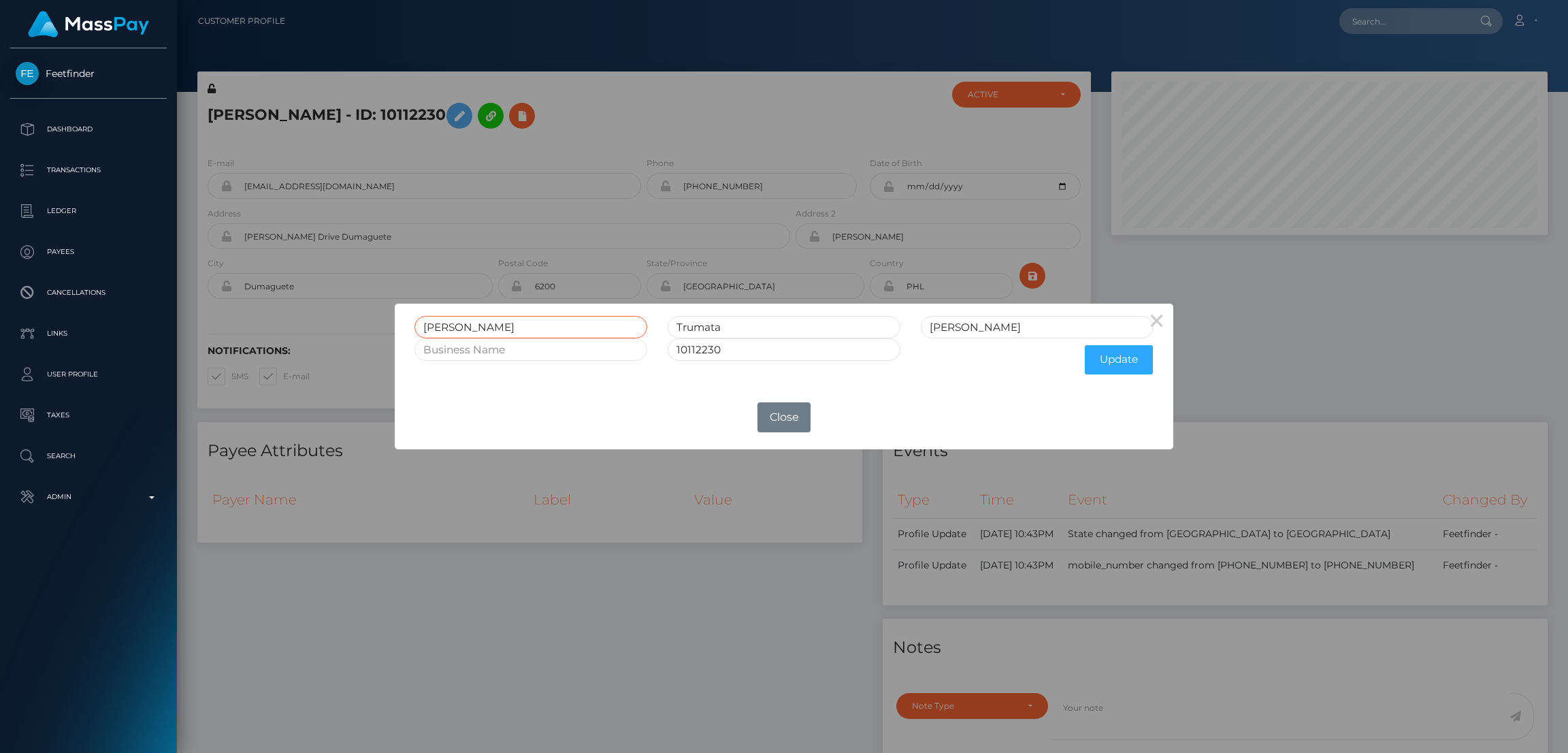
click at [453, 325] on input "MaryGrace" at bounding box center [531, 326] width 233 height 23
click at [798, 417] on button "Close" at bounding box center [784, 417] width 53 height 30
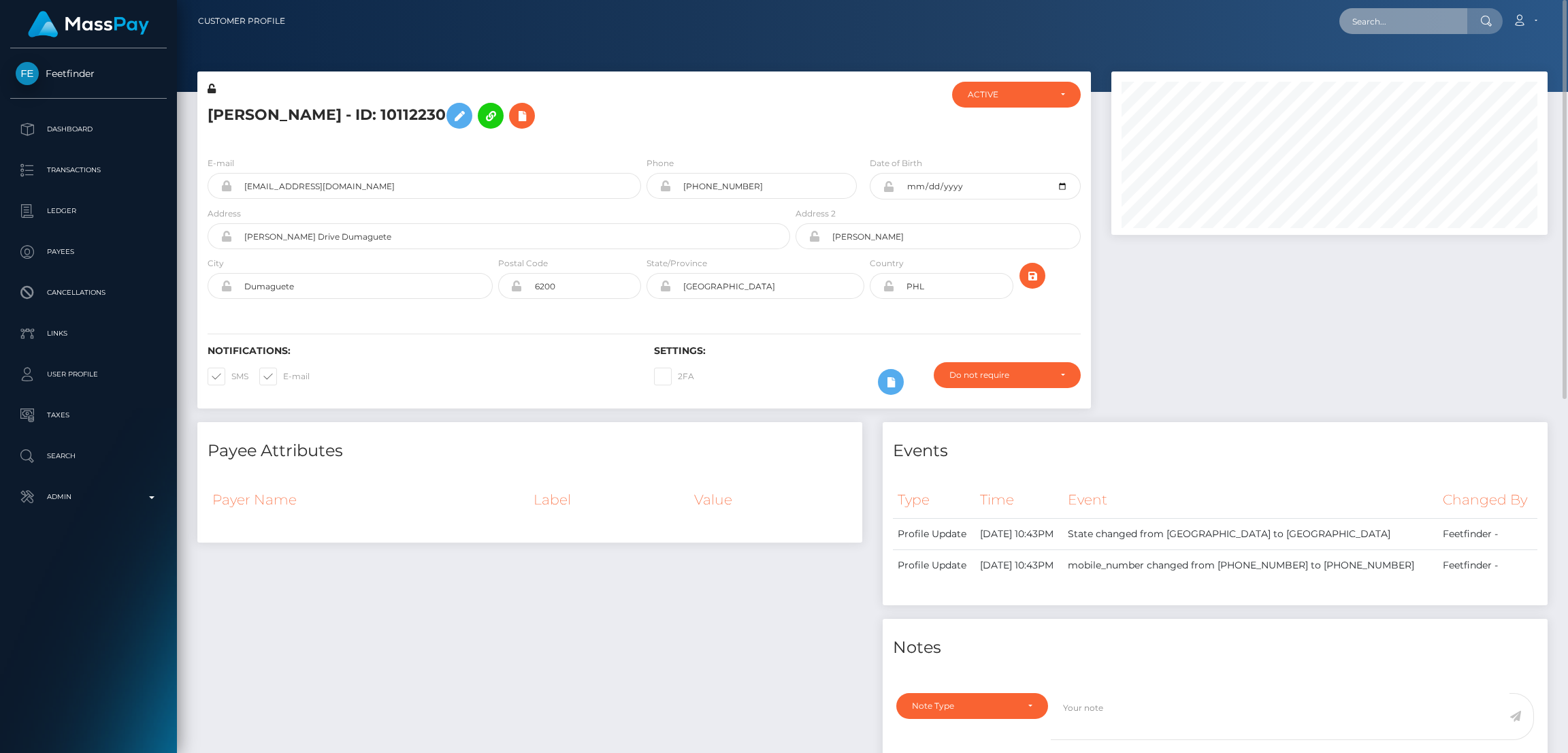
drag, startPoint x: 1404, startPoint y: 34, endPoint x: 1407, endPoint y: 26, distance: 8.5
click at [1405, 34] on input "text" at bounding box center [1403, 21] width 128 height 25
paste input "mrsterriculbertson@gmail.com"
type input "mrsterriculbertson@gmail.com"
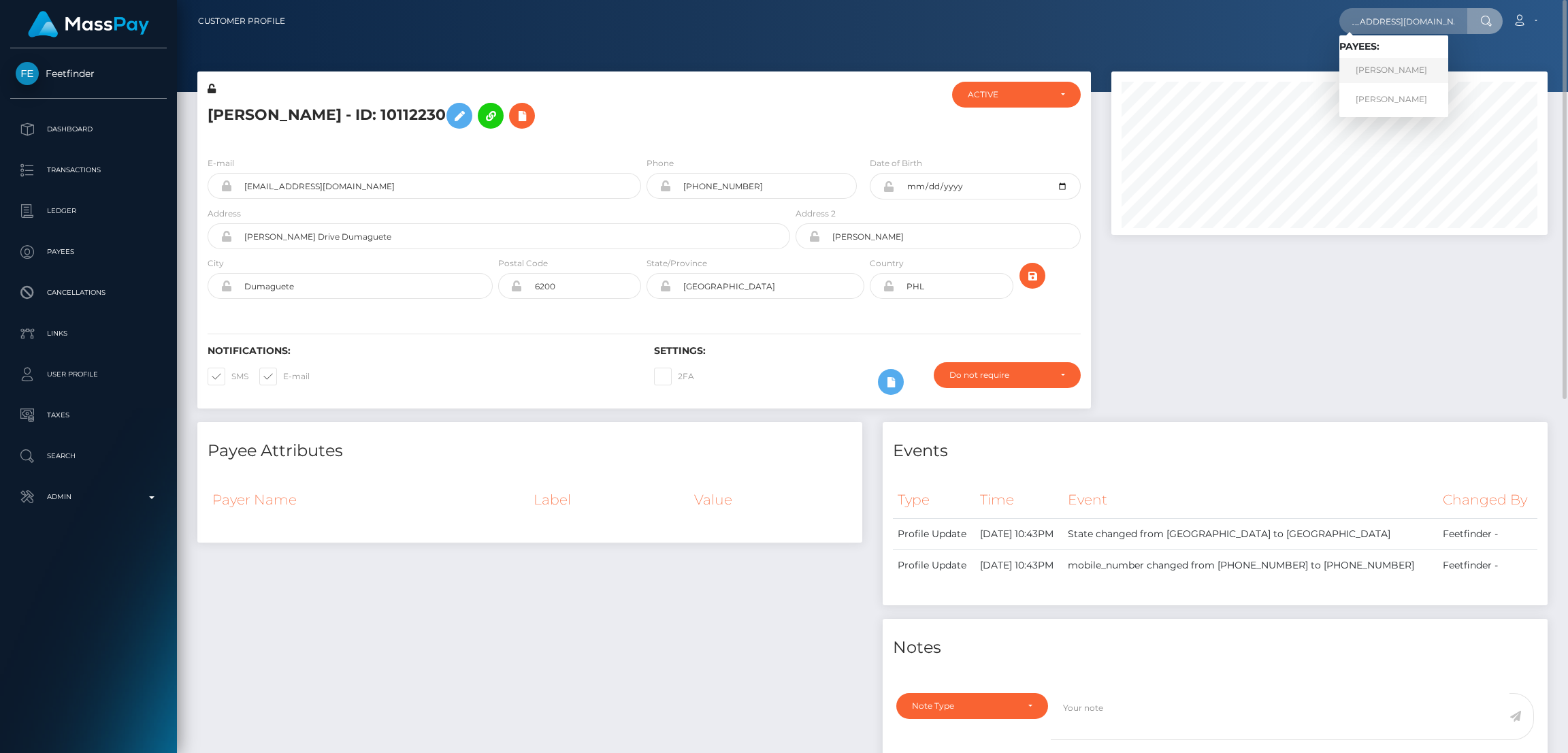
click at [1379, 70] on link "Terri Elise Gray" at bounding box center [1394, 71] width 109 height 25
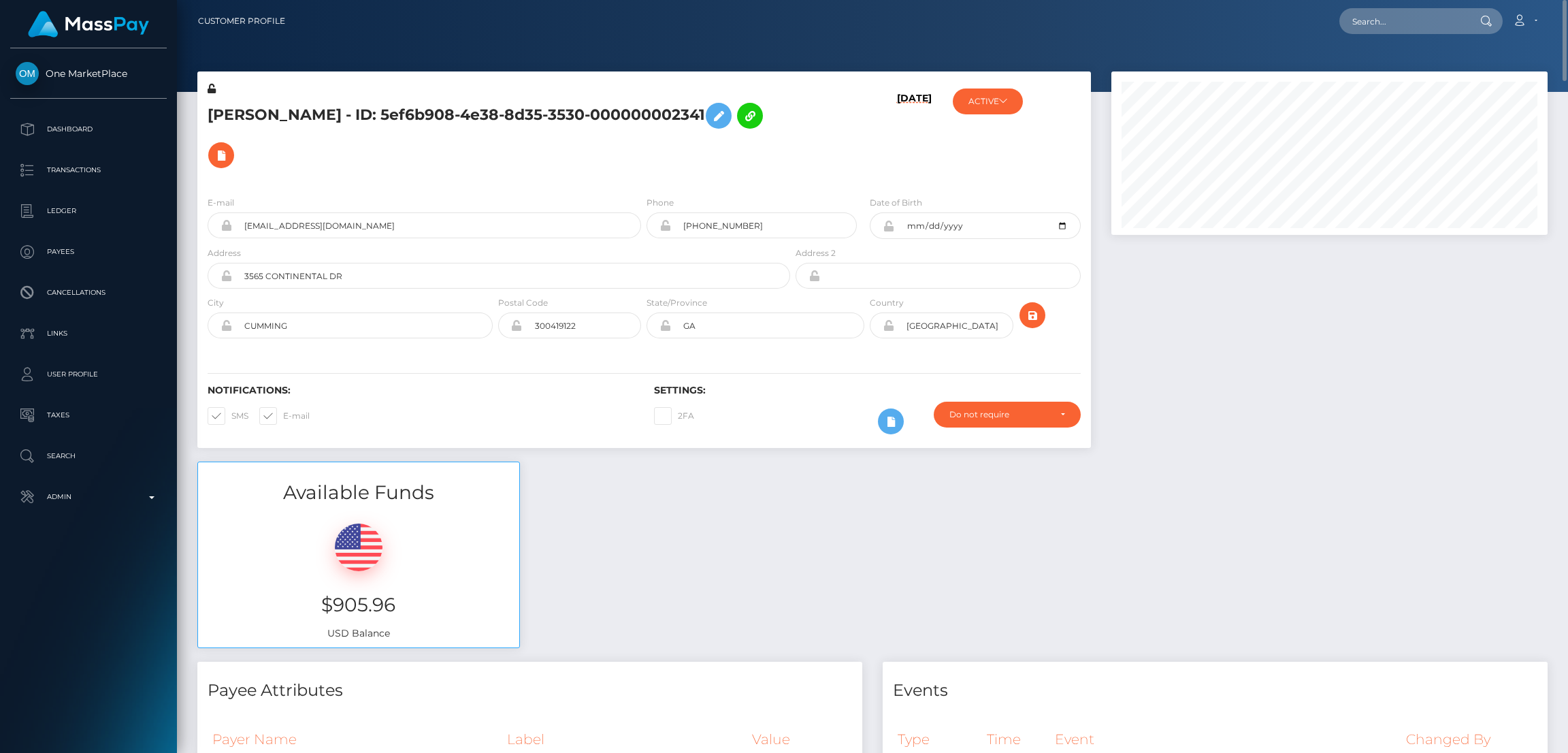
click at [303, 112] on h5 "Terri Elise Gray - ID: 5ef6b908-4e38-8d35-3530-000000002341" at bounding box center [495, 135] width 575 height 79
copy h5 "Terri Elise Gray - ID: 5ef6b908-4e38-8d35-3530-000000002341"
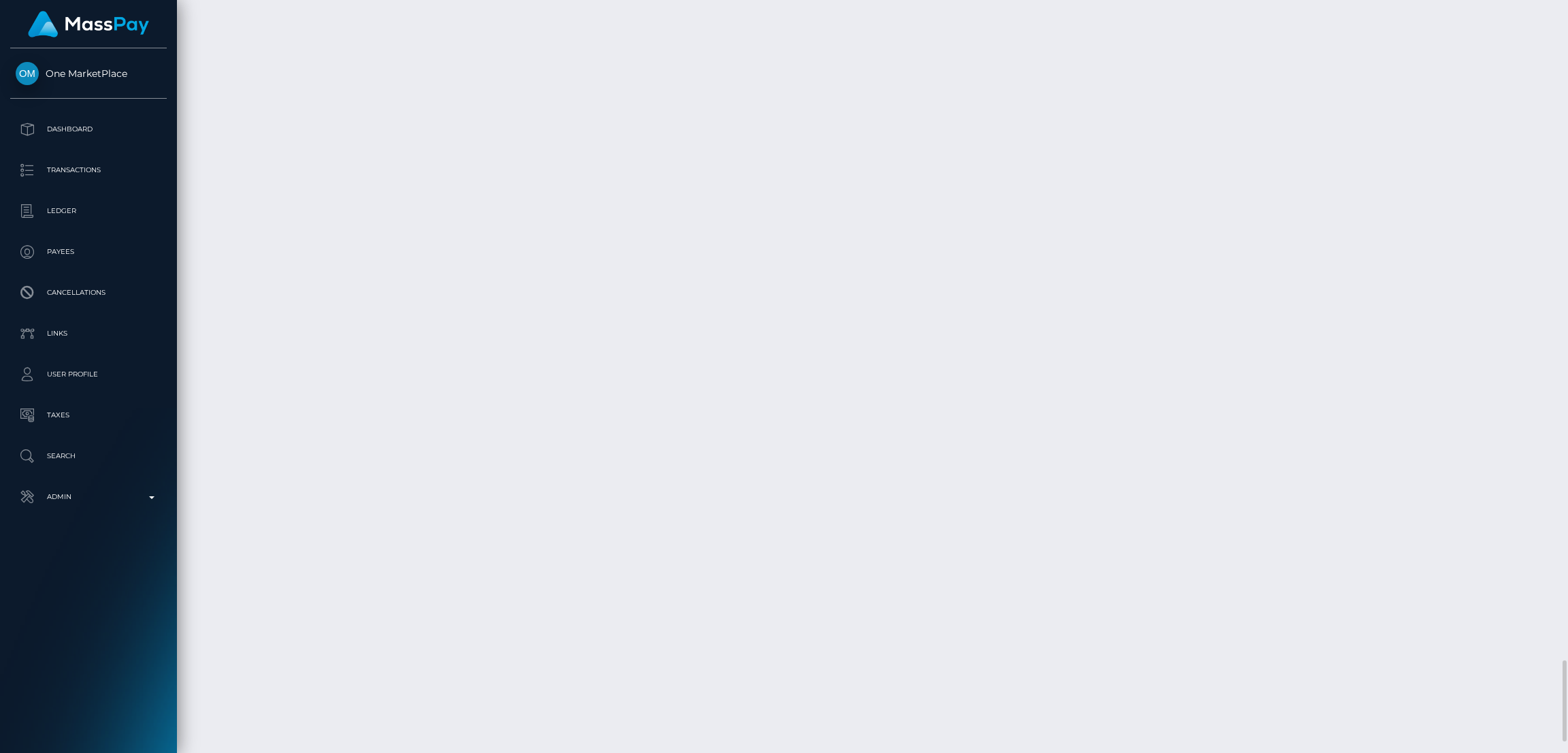
scroll to position [163, 437]
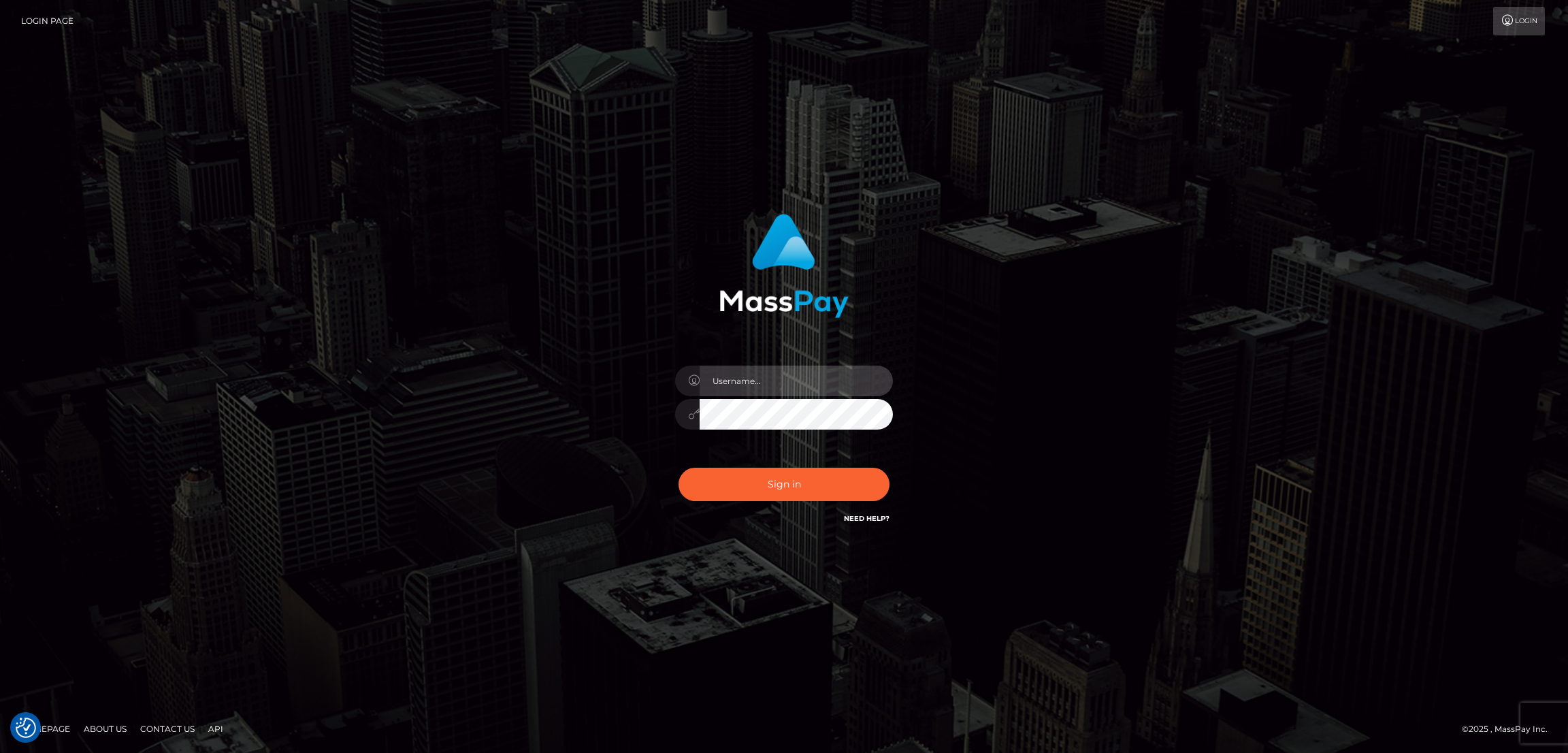
type input "by.es2"
drag, startPoint x: 797, startPoint y: 466, endPoint x: 802, endPoint y: 477, distance: 12.1
click at [798, 467] on div "Sign in Need Help?" at bounding box center [784, 489] width 238 height 61
click at [803, 479] on button "Sign in" at bounding box center [784, 484] width 211 height 34
type input "by.es2"
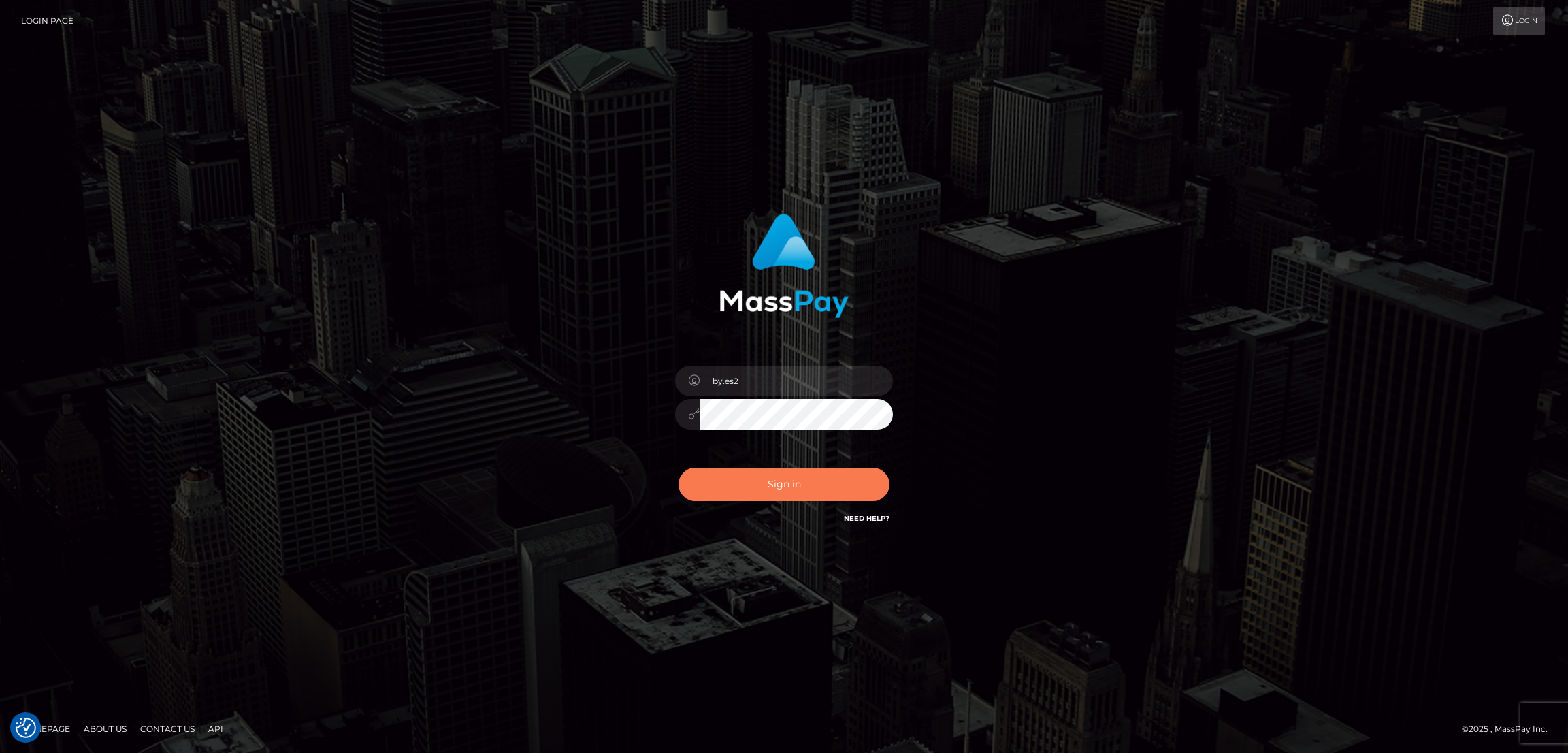
click at [798, 484] on button "Sign in" at bounding box center [784, 484] width 211 height 34
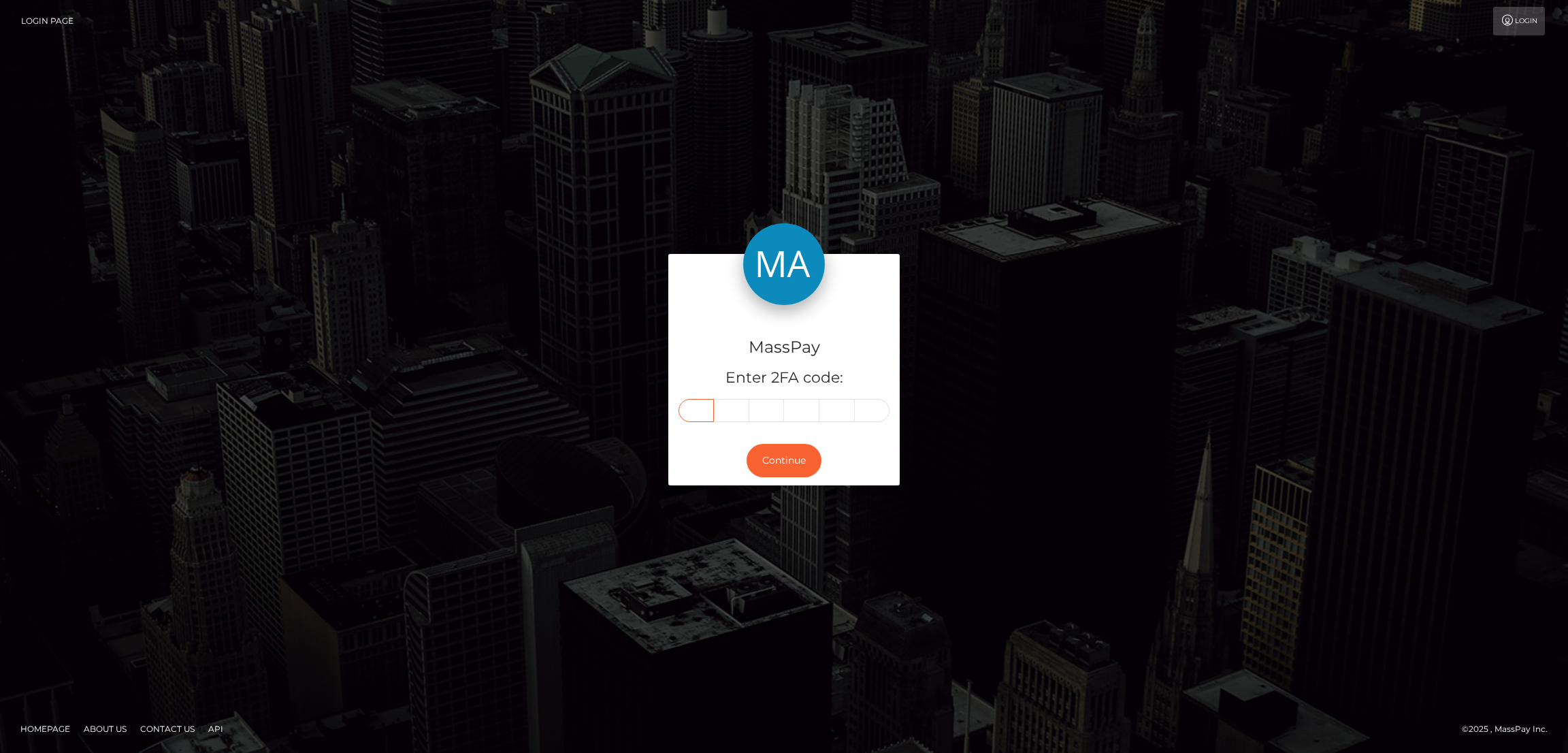
click at [699, 409] on input "text" at bounding box center [696, 409] width 35 height 23
paste input "7"
type input "7"
type input "2"
type input "3"
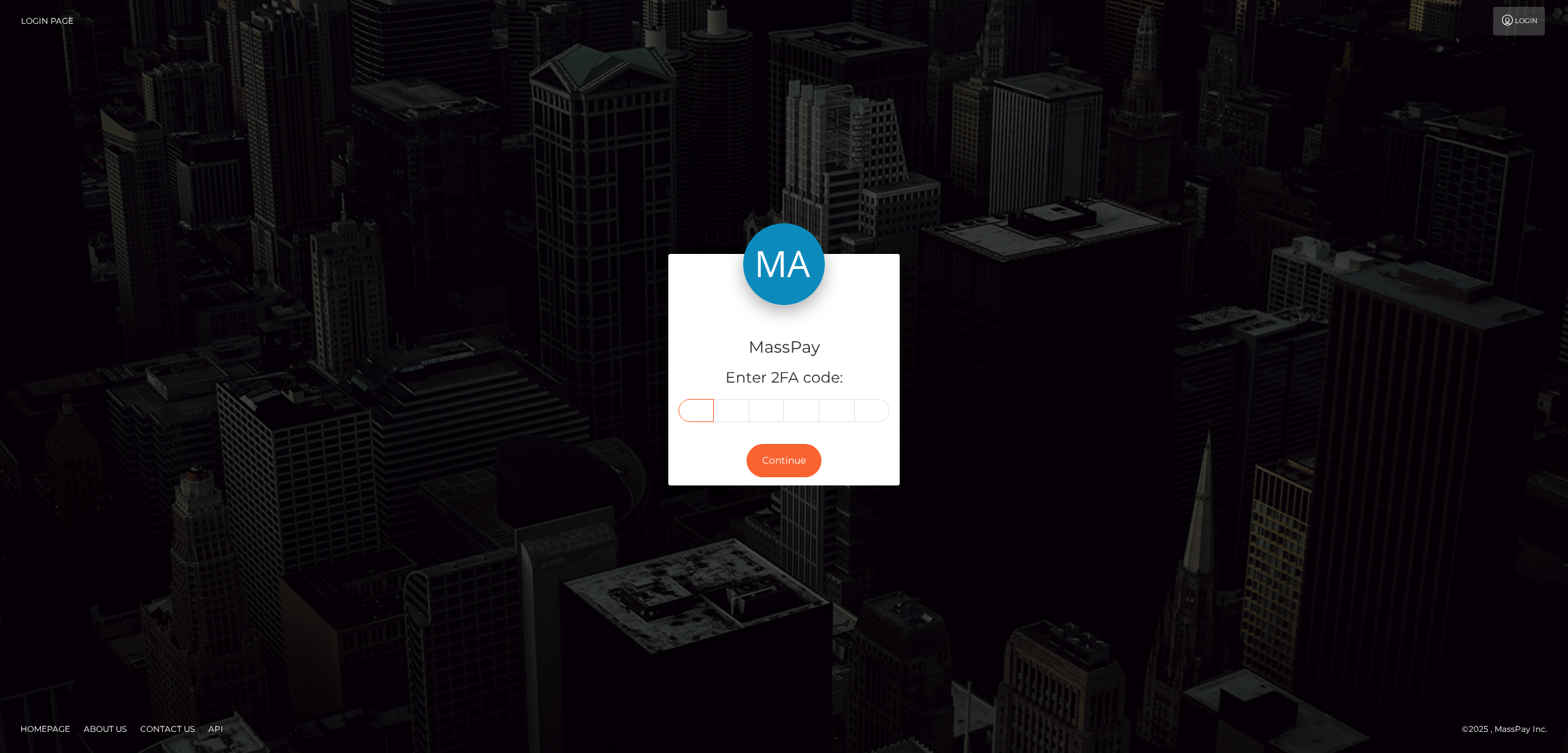
type input "8"
type input "5"
click at [767, 451] on button "Continue" at bounding box center [784, 460] width 75 height 34
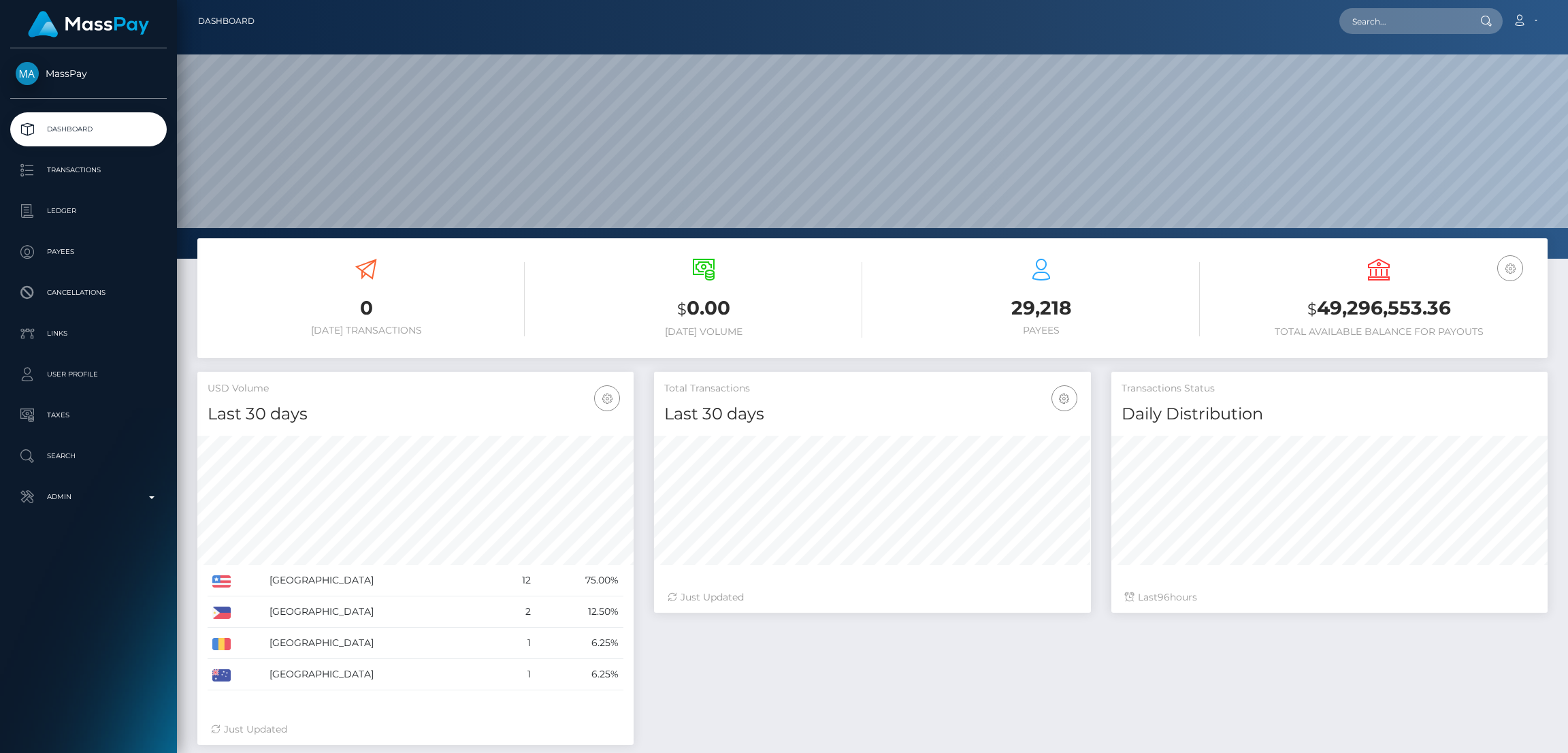
scroll to position [242, 437]
click at [1370, 20] on input "text" at bounding box center [1403, 21] width 128 height 25
paste input "[EMAIL_ADDRESS][DOMAIN_NAME]"
type input "[EMAIL_ADDRESS][DOMAIN_NAME]"
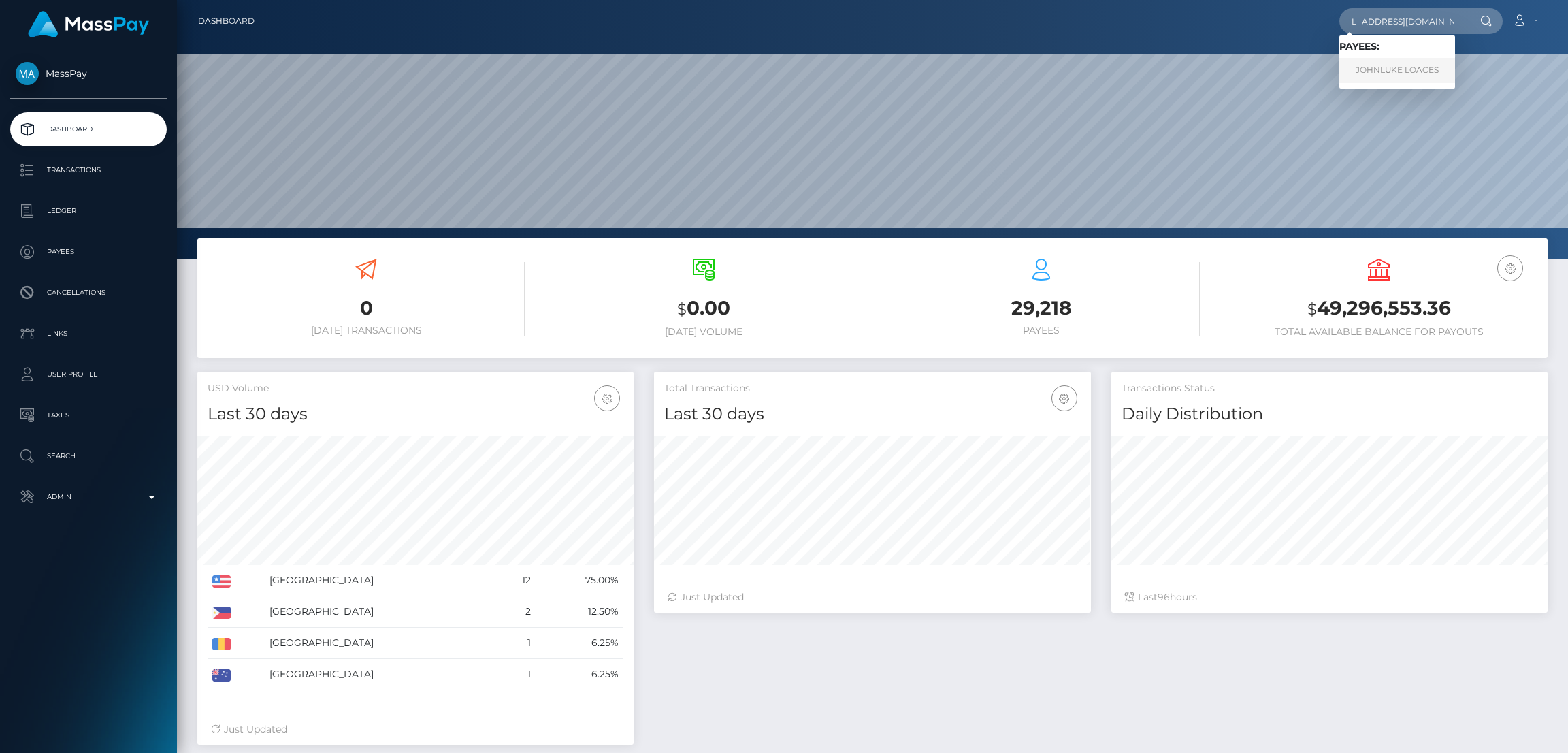
scroll to position [0, 0]
click at [1381, 69] on link "JOHNLUKE LOACES" at bounding box center [1397, 71] width 116 height 25
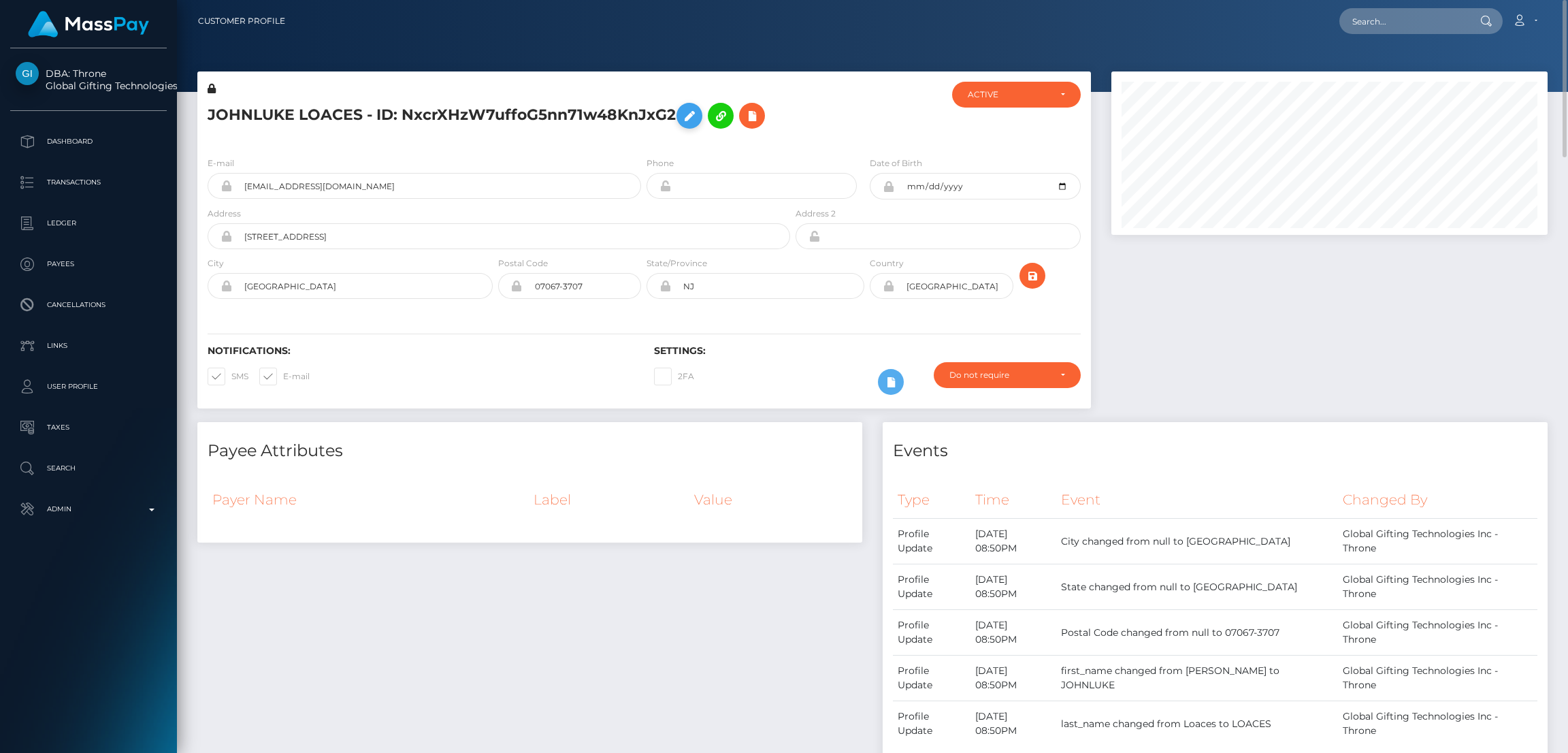
click at [691, 115] on icon at bounding box center [689, 115] width 16 height 17
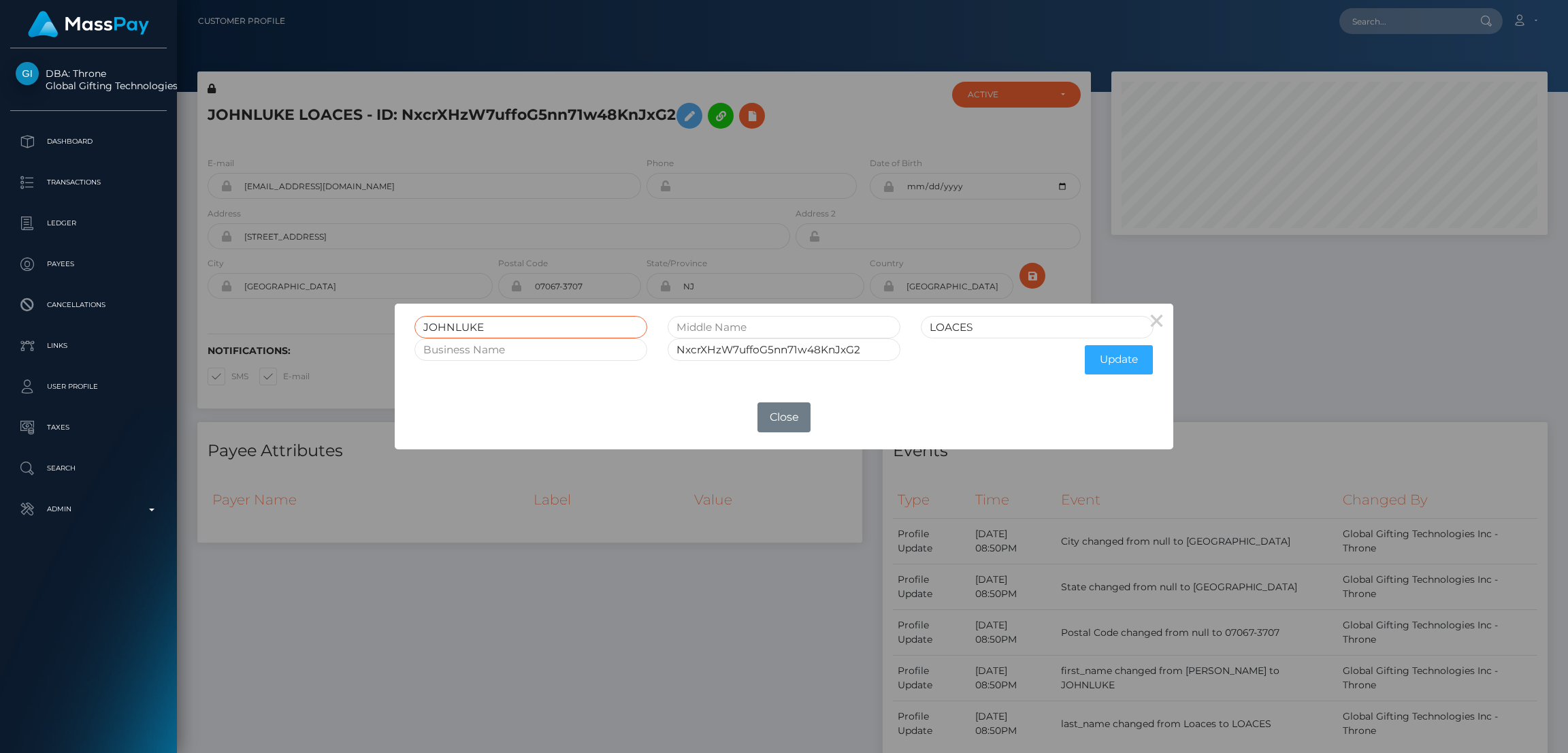
click at [453, 326] on input "JOHNLUKE" at bounding box center [531, 326] width 233 height 23
